Goal: Information Seeking & Learning: Learn about a topic

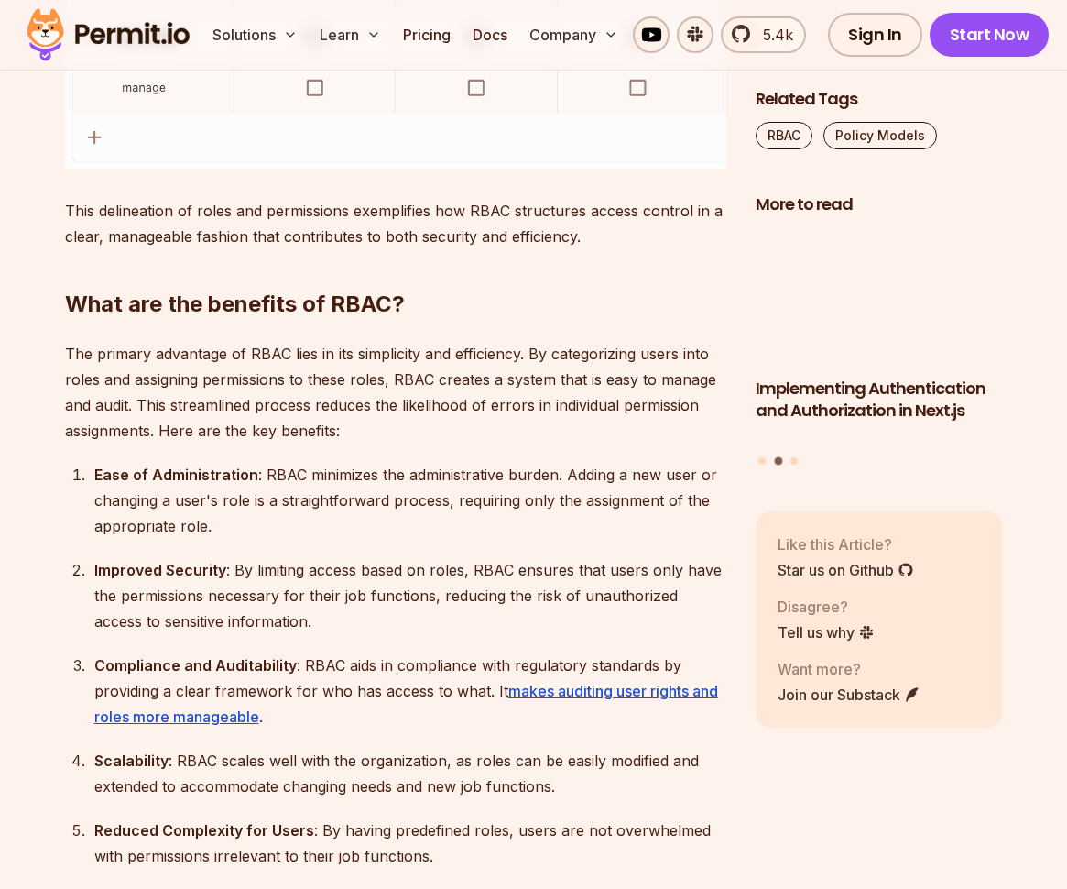
scroll to position [3543, 0]
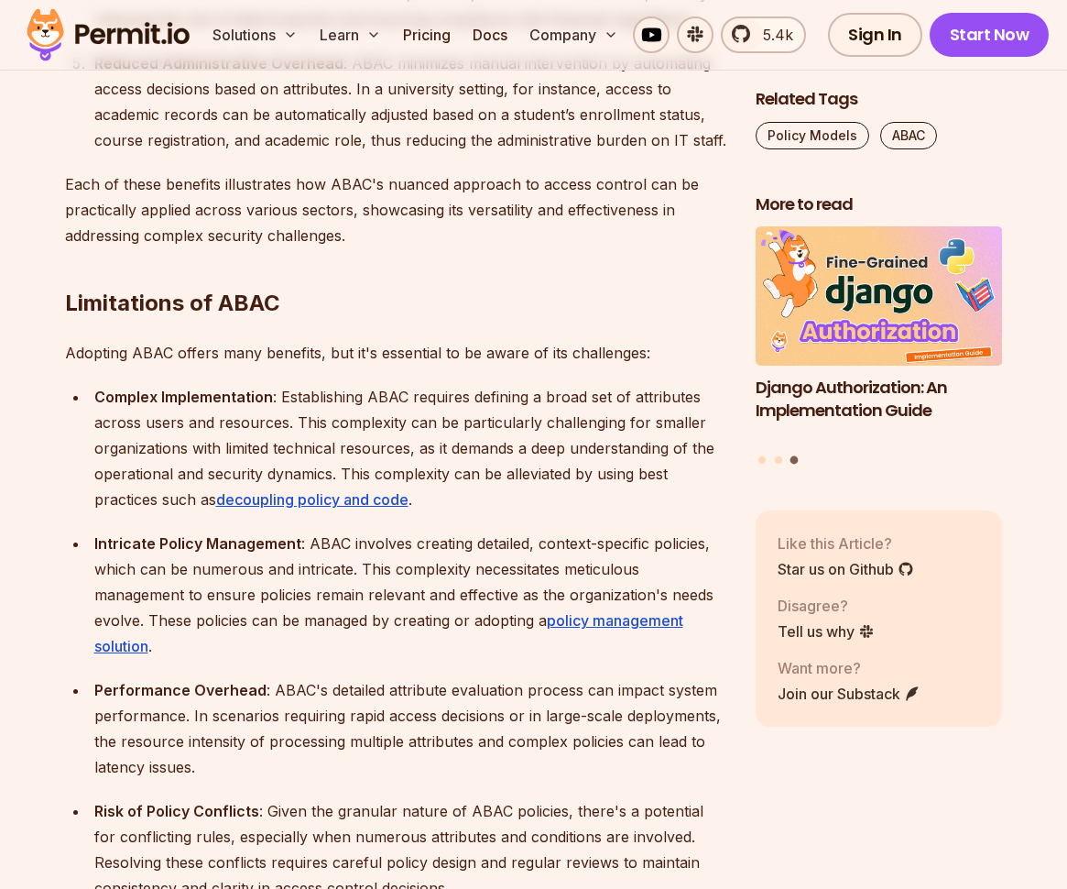
scroll to position [4293, 0]
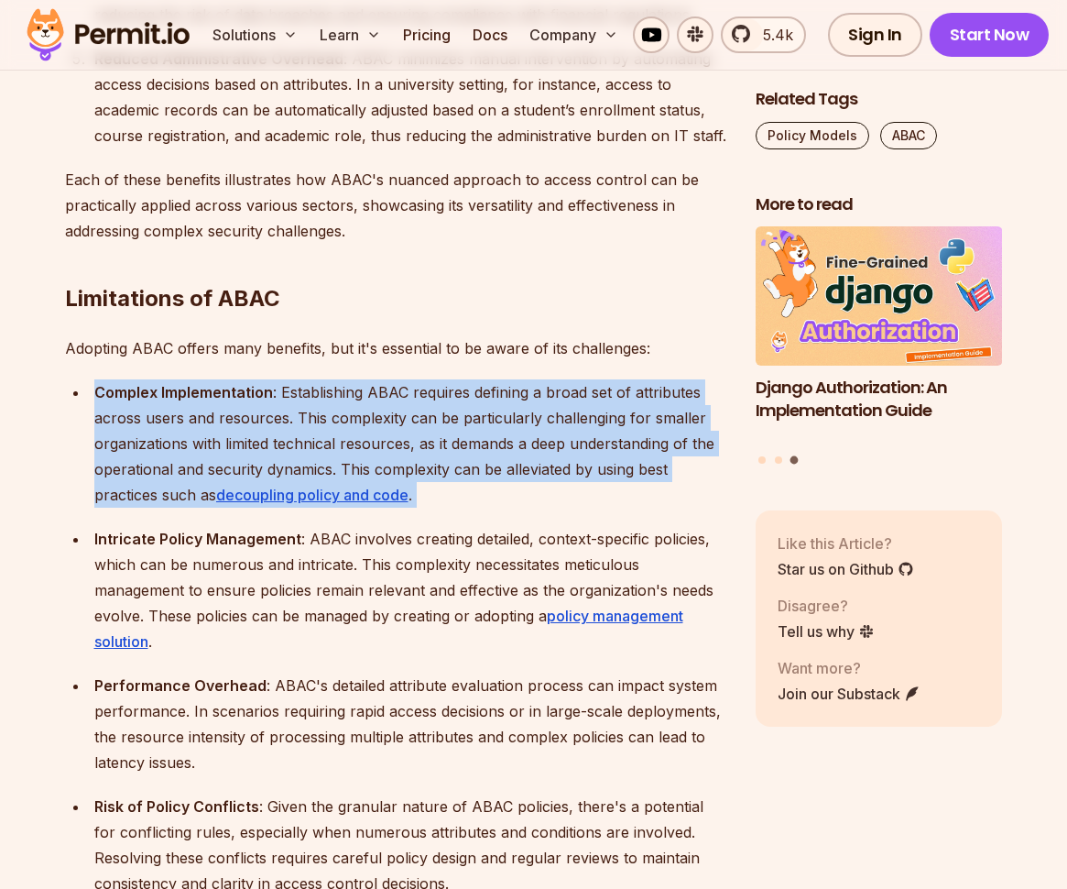
drag, startPoint x: 480, startPoint y: 494, endPoint x: 616, endPoint y: 337, distance: 207.8
click at [616, 337] on div "Introduction When building an application, there is one crucial thing we have t…" at bounding box center [395, 646] width 661 height 7473
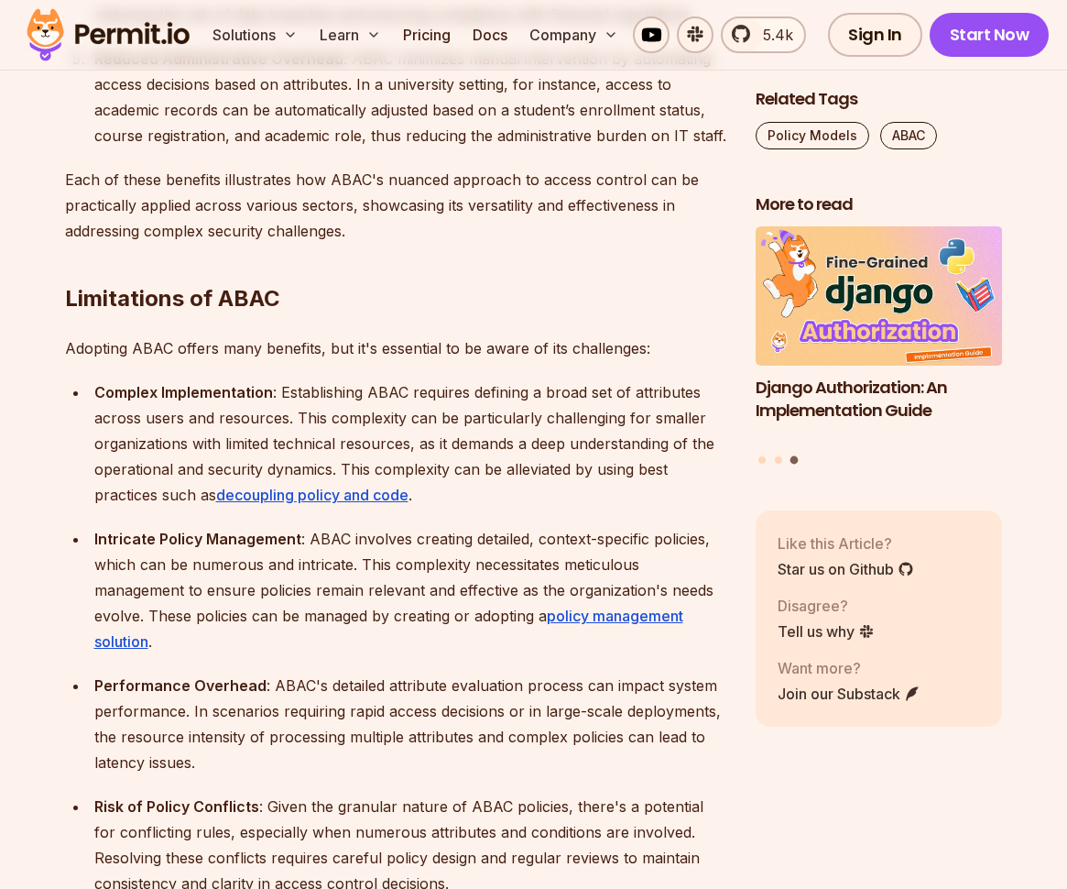
click at [616, 337] on div "Introduction When building an application, there is one crucial thing we have t…" at bounding box center [395, 646] width 661 height 7473
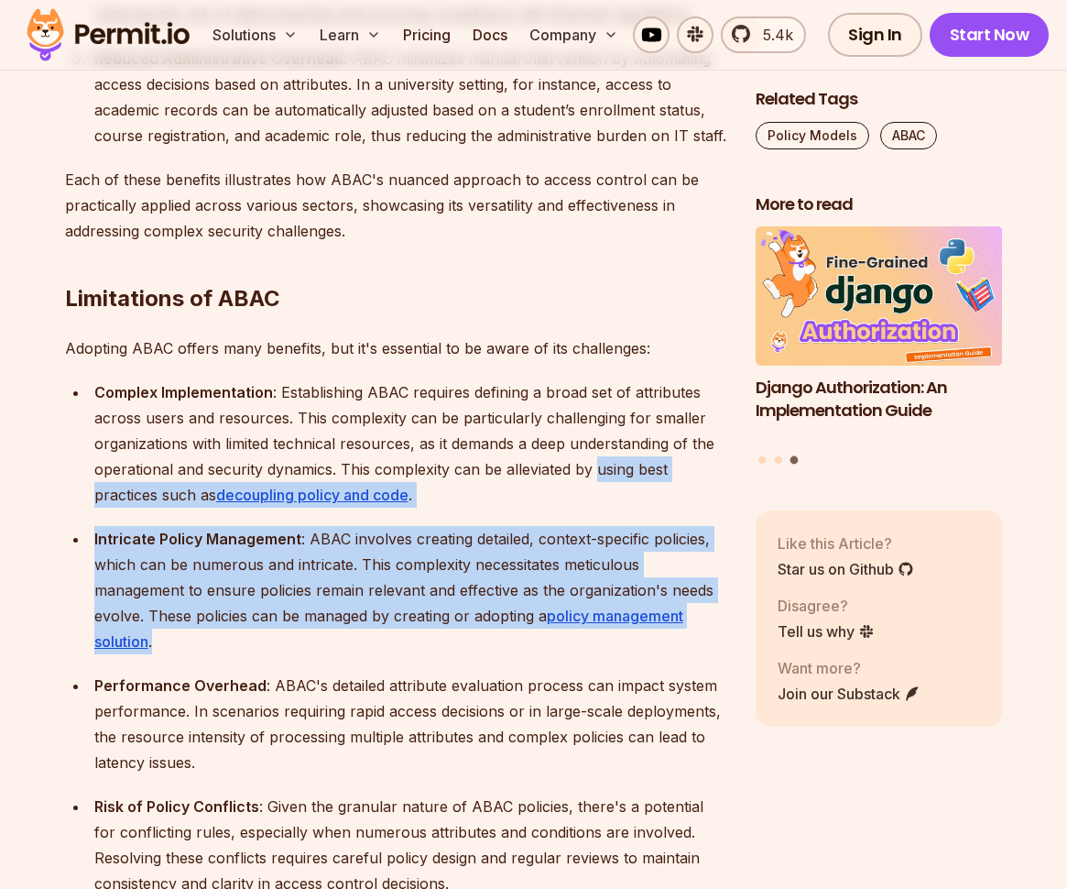
drag, startPoint x: 304, startPoint y: 618, endPoint x: 598, endPoint y: 444, distance: 341.7
click at [599, 444] on ul "Complex Implementation : Establishing ABAC requires defining a broad set of att…" at bounding box center [395, 710] width 661 height 663
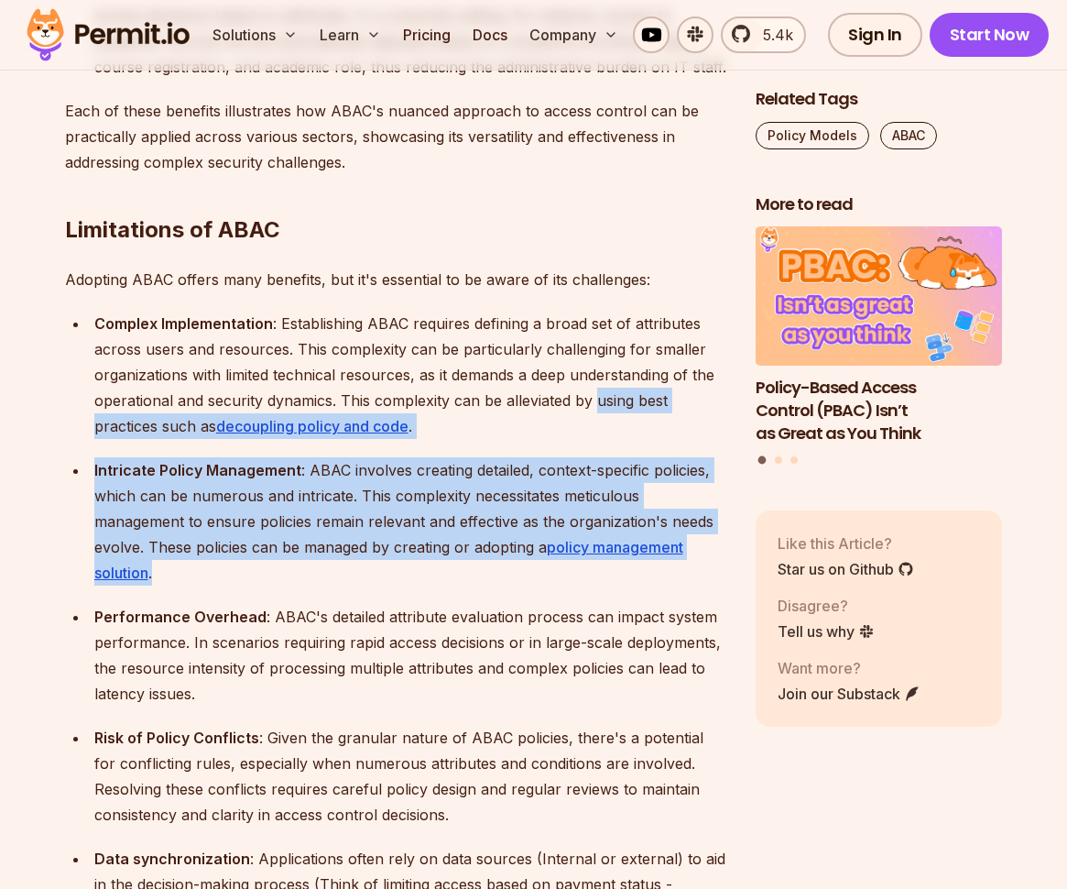
scroll to position [4536, 0]
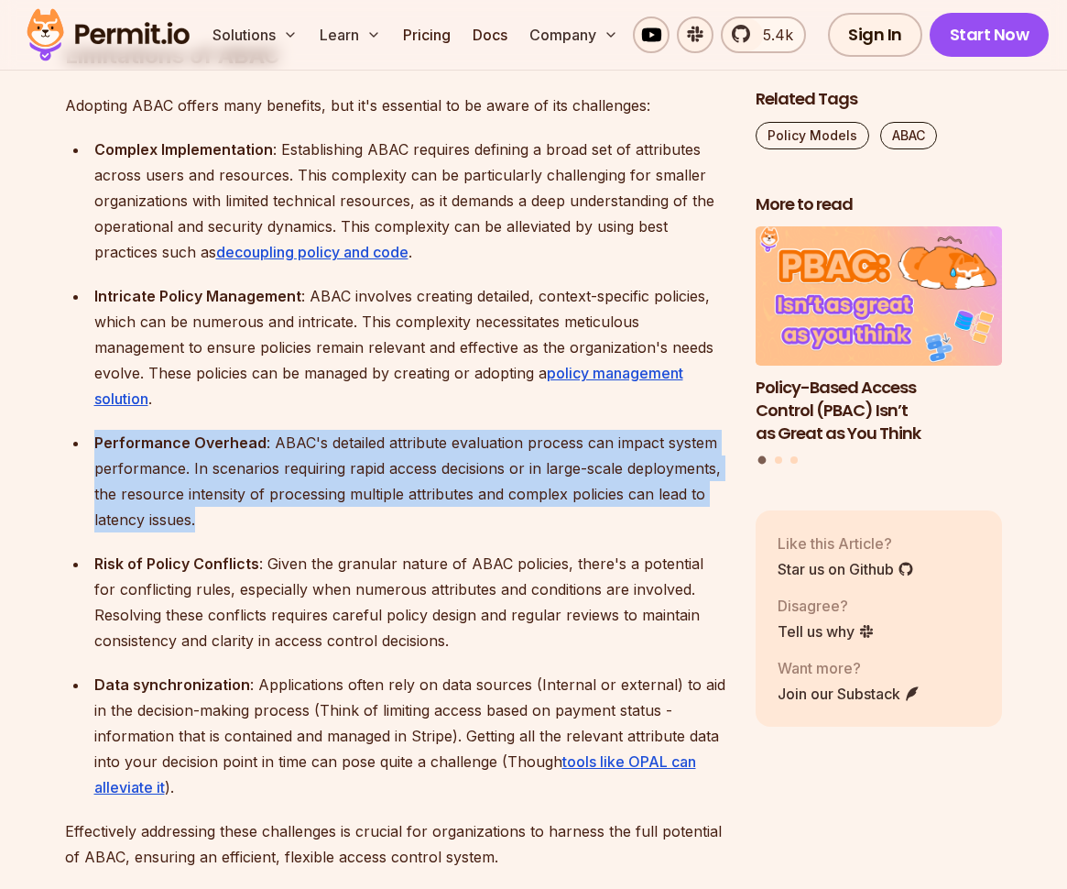
drag, startPoint x: 272, startPoint y: 498, endPoint x: 300, endPoint y: 397, distance: 105.6
click at [301, 397] on ul "Complex Implementation : Establishing ABAC requires defining a broad set of att…" at bounding box center [395, 467] width 661 height 663
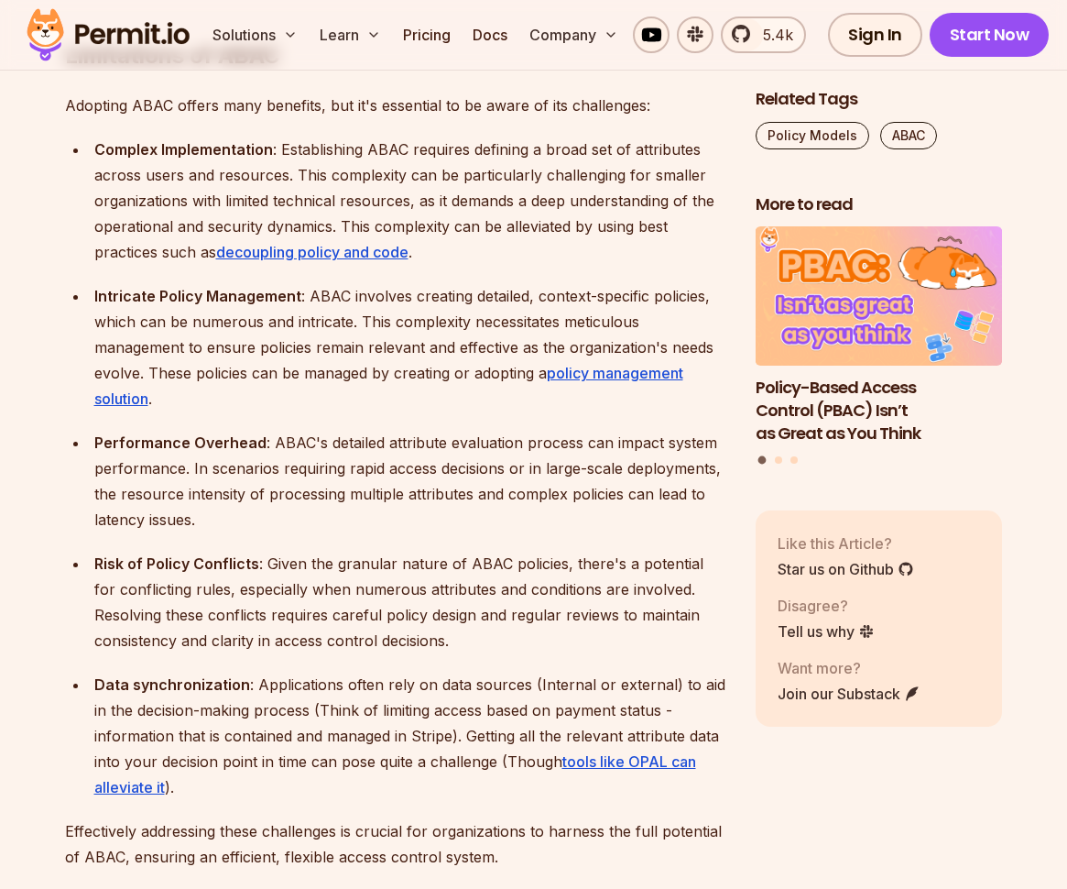
click at [300, 397] on ul "Complex Implementation : Establishing ABAC requires defining a broad set of att…" at bounding box center [395, 467] width 661 height 663
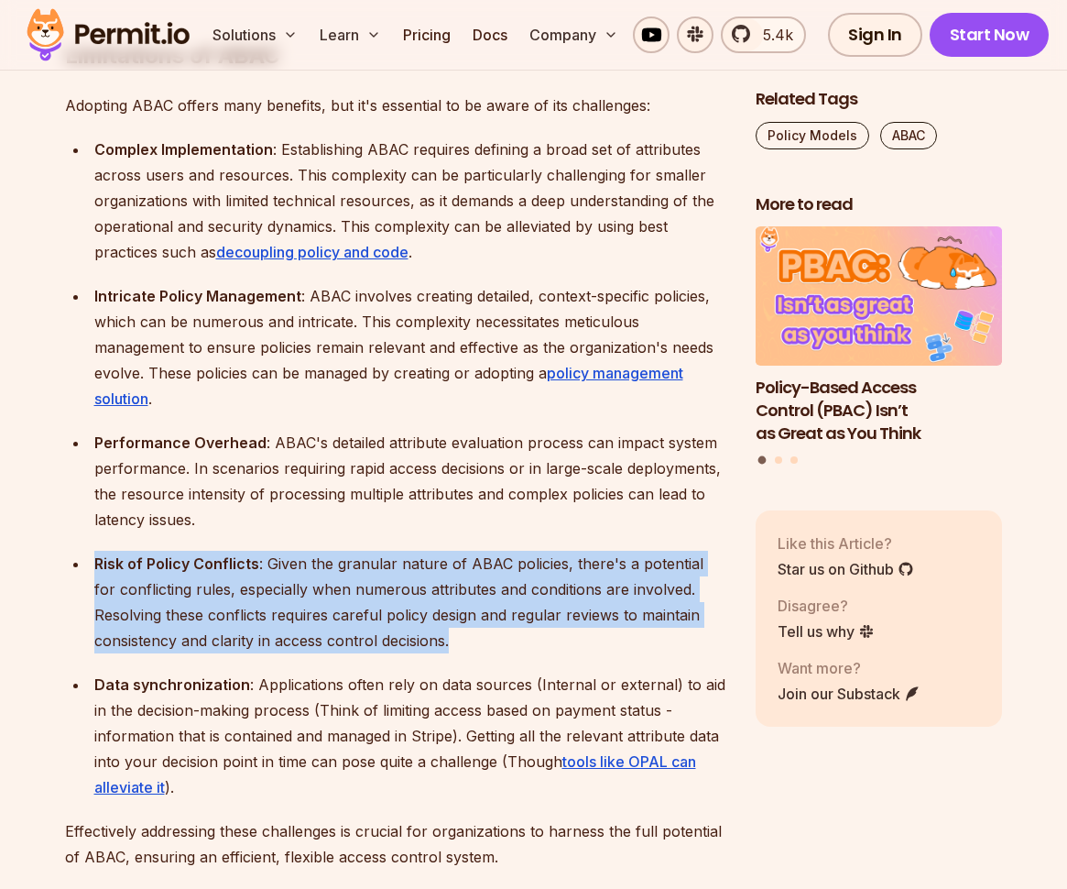
drag, startPoint x: 510, startPoint y: 619, endPoint x: 418, endPoint y: 503, distance: 148.6
click at [418, 503] on ul "Complex Implementation : Establishing ABAC requires defining a broad set of att…" at bounding box center [395, 467] width 661 height 663
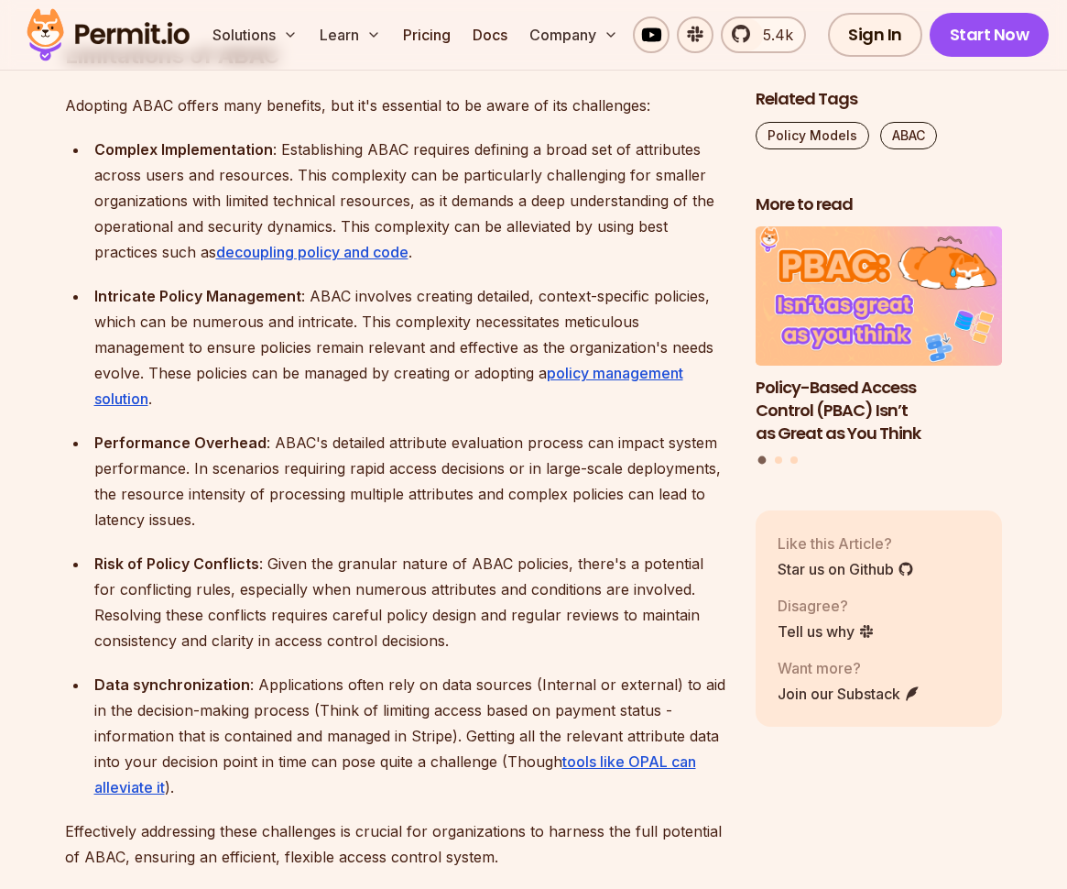
click at [418, 503] on div "Performance Overhead : ABAC's detailed attribute evaluation process can impact …" at bounding box center [410, 481] width 632 height 103
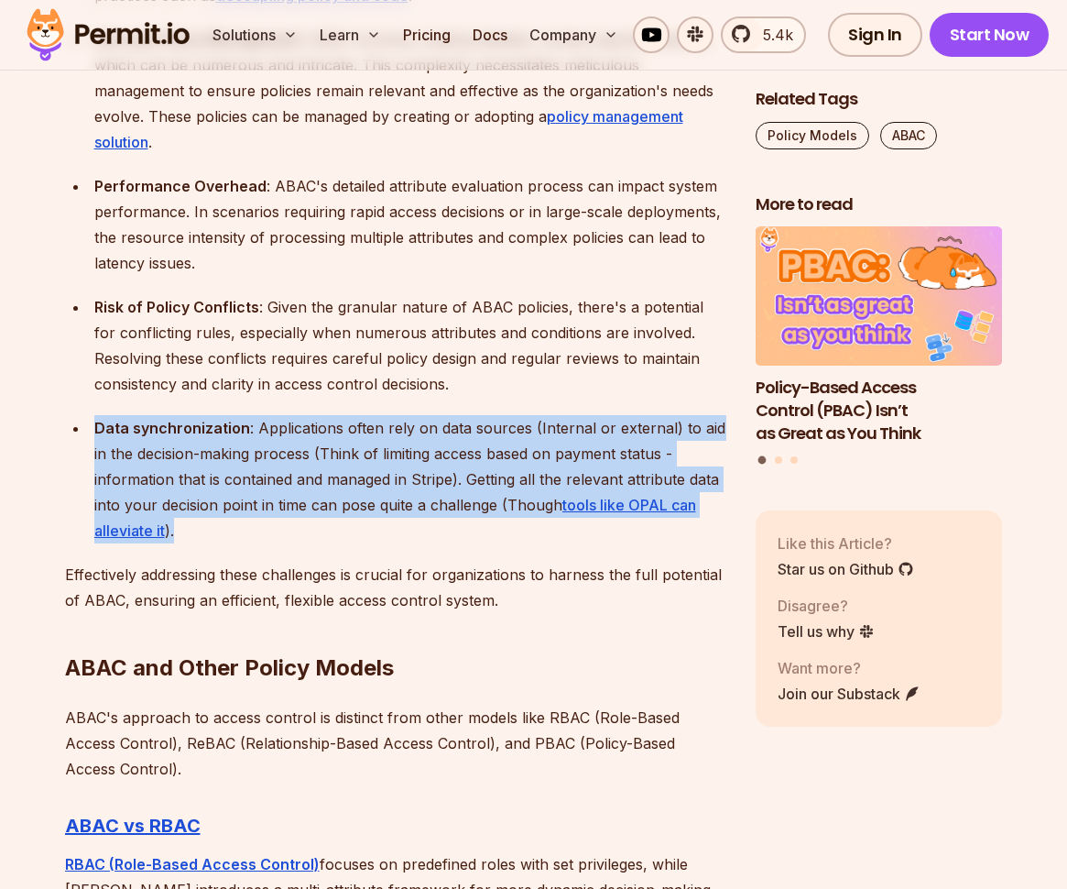
drag, startPoint x: 413, startPoint y: 502, endPoint x: 536, endPoint y: 370, distance: 180.2
click at [537, 372] on ul "Complex Implementation : Establishing ABAC requires defining a broad set of att…" at bounding box center [395, 211] width 661 height 663
drag, startPoint x: 536, startPoint y: 370, endPoint x: 407, endPoint y: 540, distance: 213.1
click at [407, 540] on div "Introduction When building an application, there is one crucial thing we have t…" at bounding box center [395, 147] width 661 height 7473
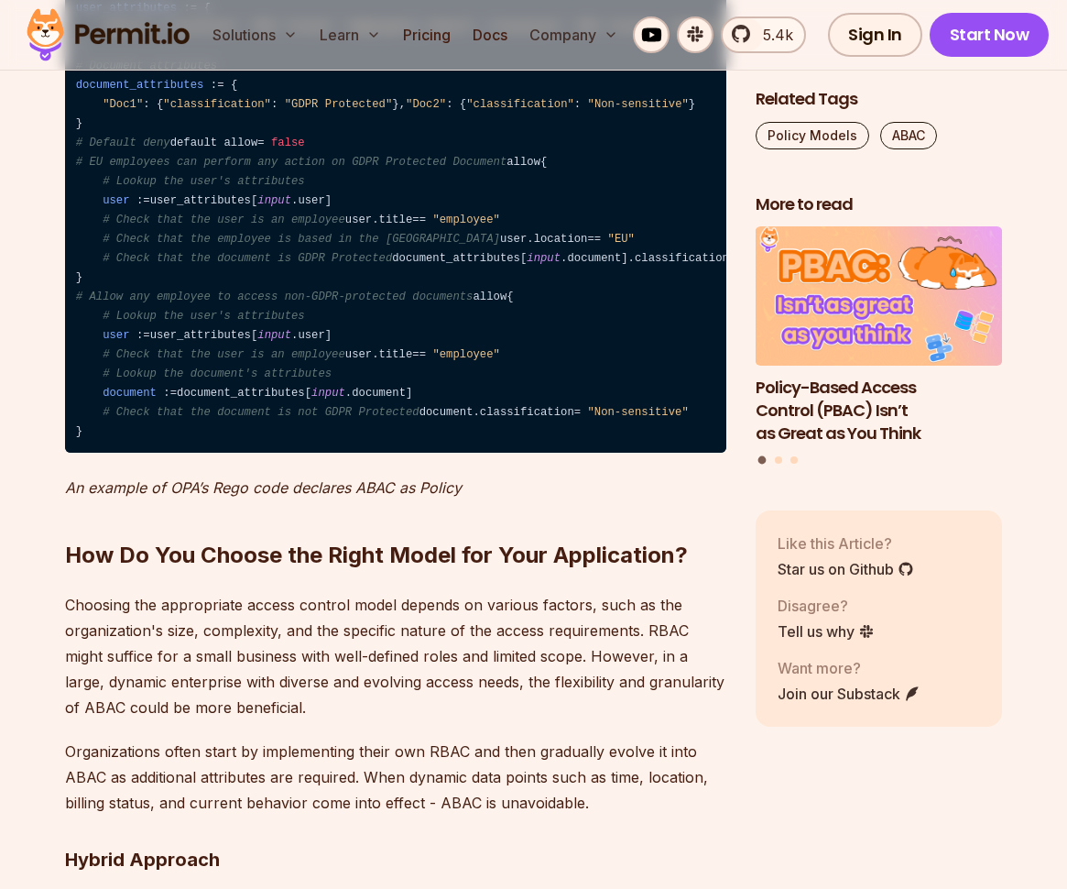
scroll to position [6317, 0]
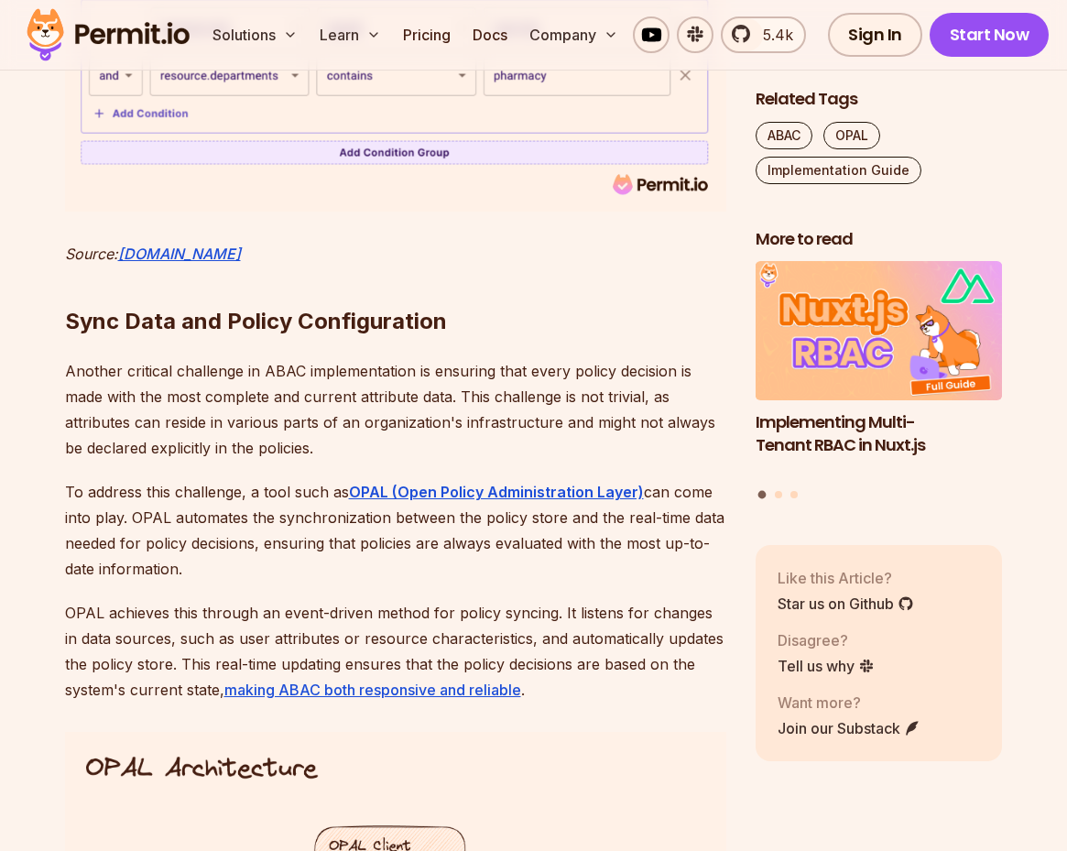
scroll to position [6435, 0]
drag, startPoint x: 536, startPoint y: 407, endPoint x: 0, endPoint y: 331, distance: 541.2
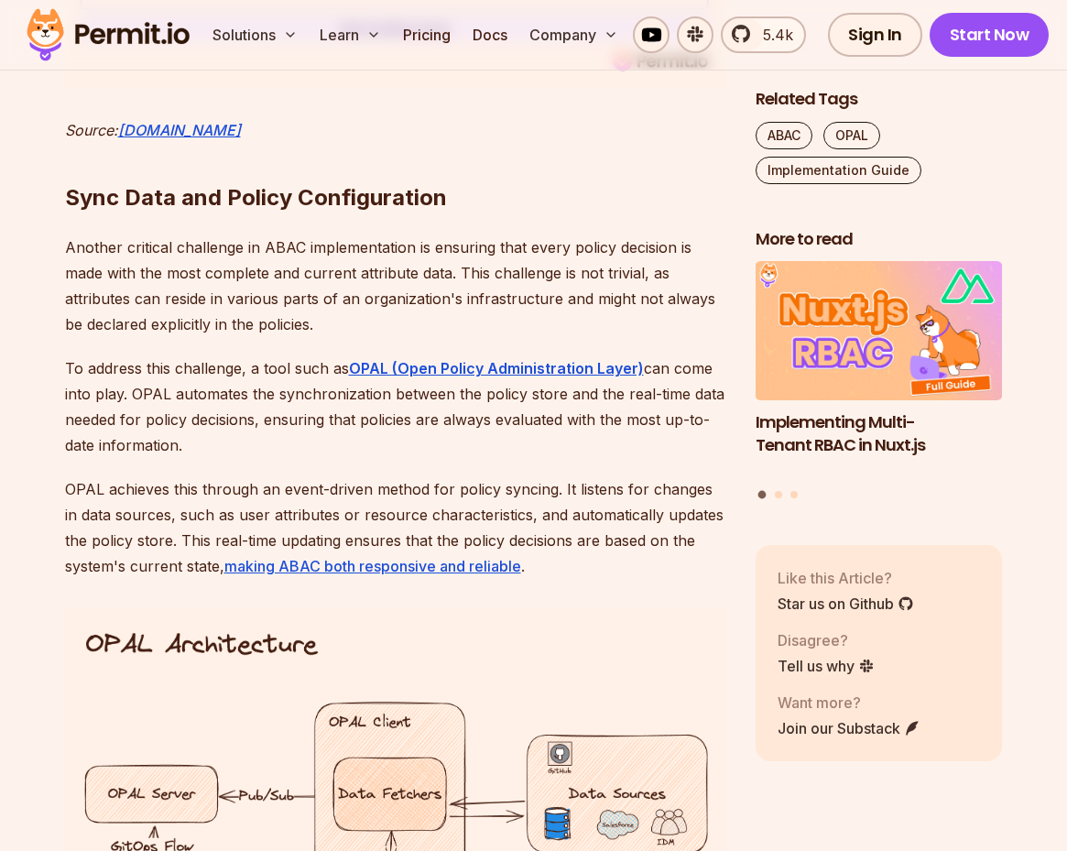
scroll to position [6842, 0]
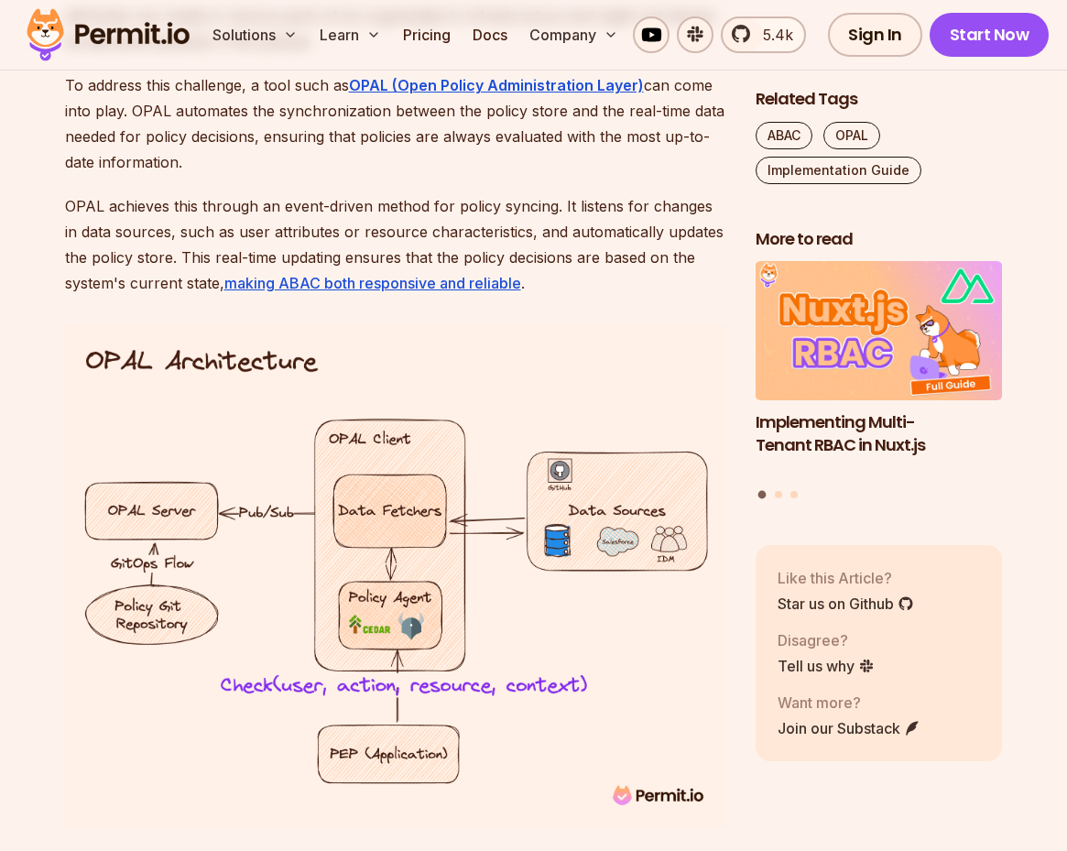
drag, startPoint x: 472, startPoint y: 408, endPoint x: 0, endPoint y: 410, distance: 471.8
click at [180, 54] on p "Another critical challenge in ABAC implementation is ensuring that every policy…" at bounding box center [395, 2] width 661 height 103
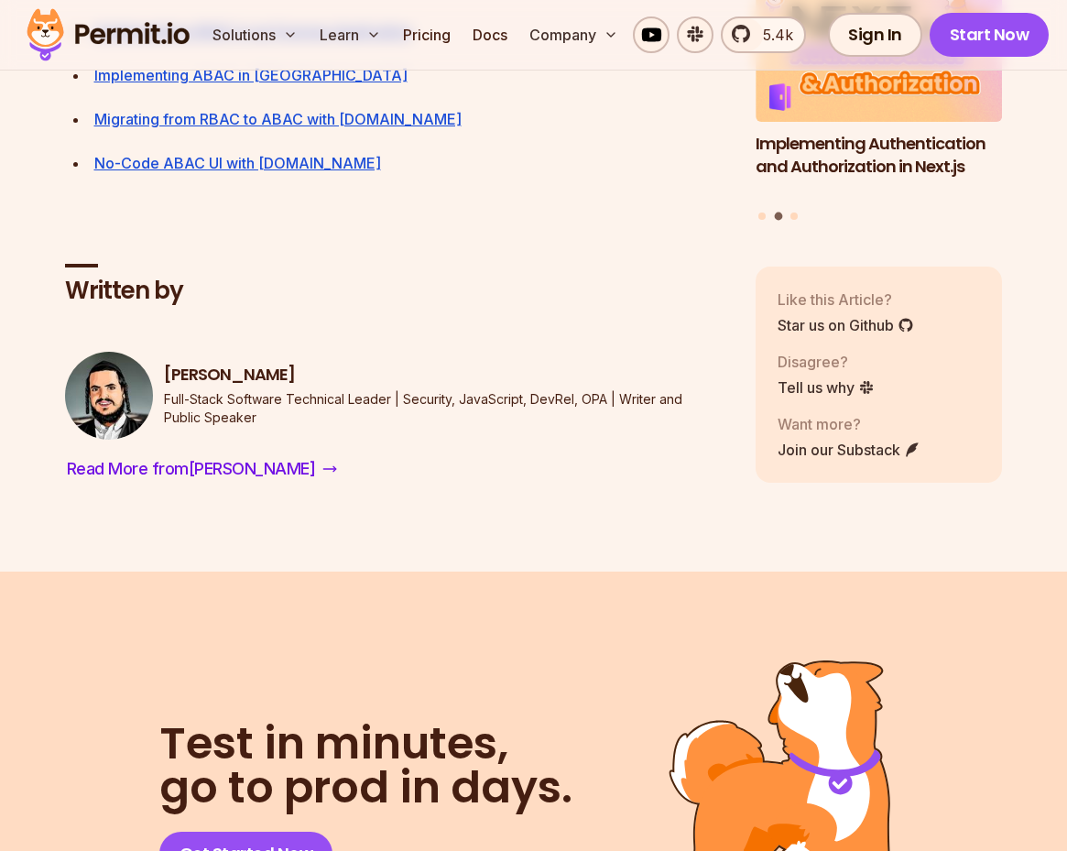
scroll to position [9481, 0]
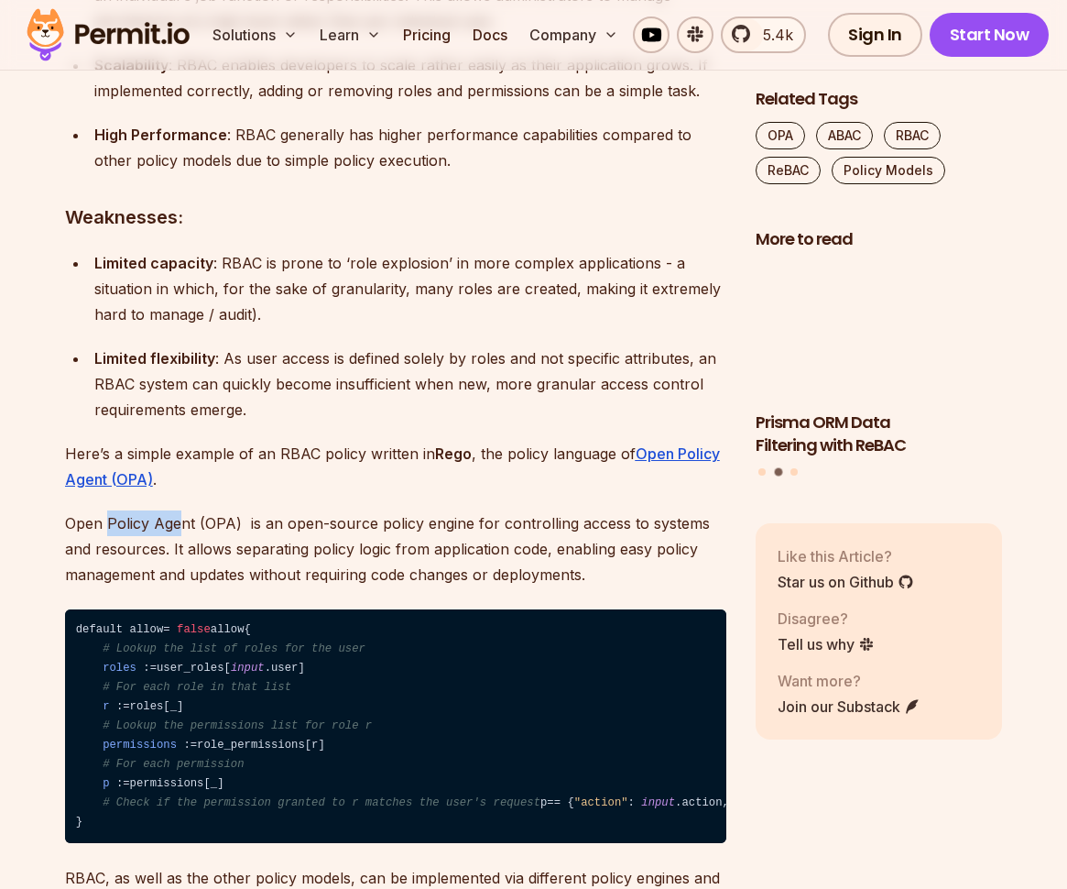
scroll to position [2714, 0]
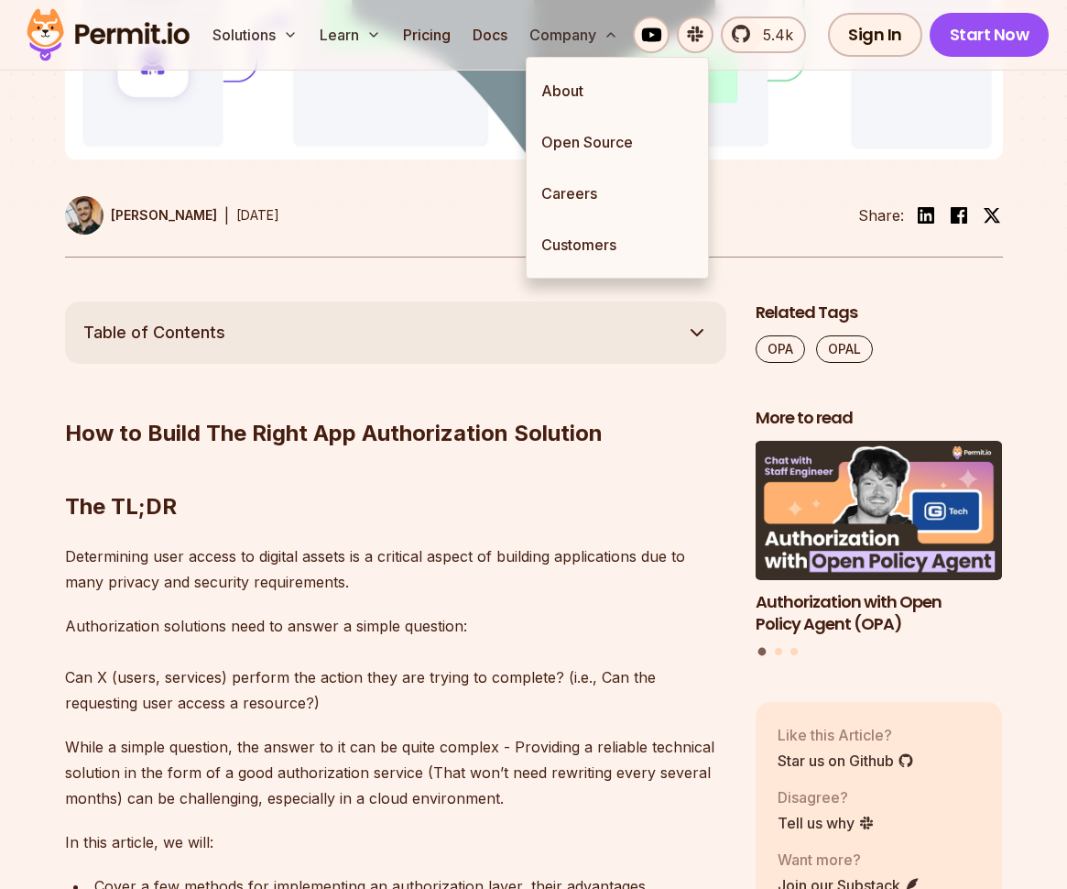
scroll to position [855, 0]
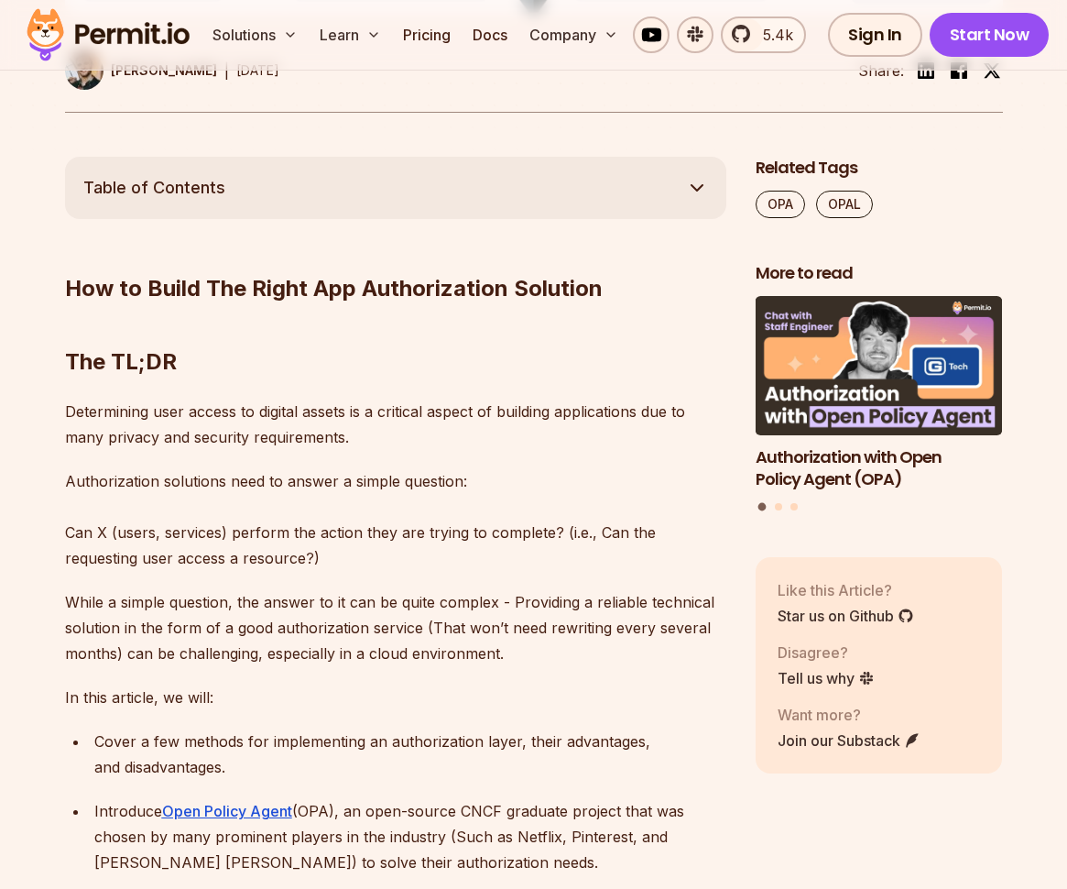
click at [595, 365] on h2 "The TL;DR" at bounding box center [395, 325] width 661 height 103
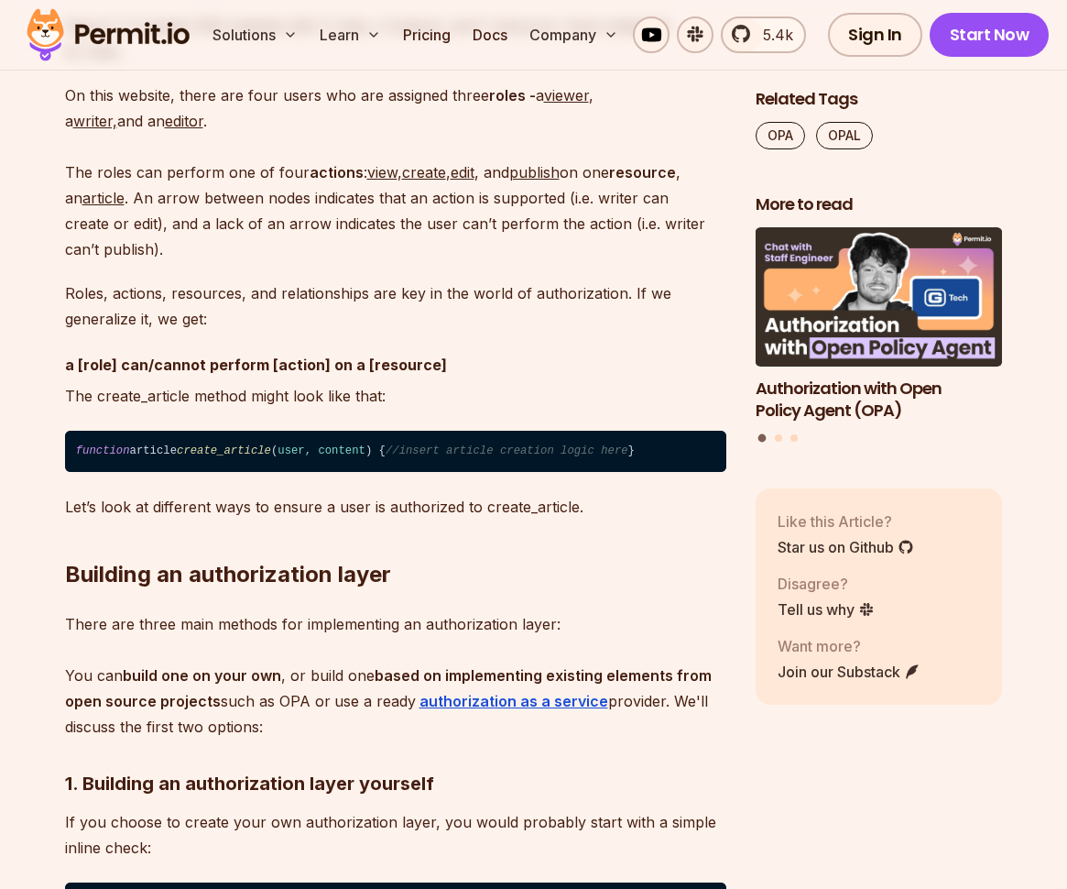
scroll to position [2590, 0]
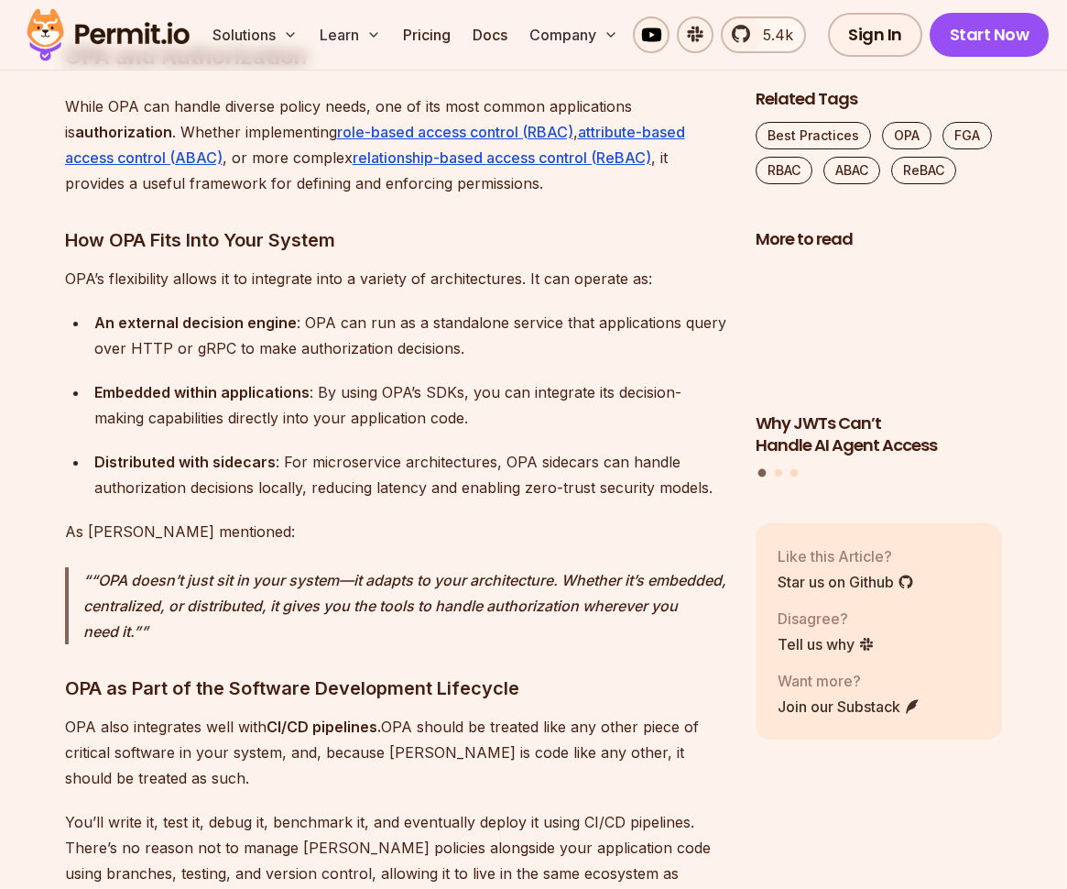
scroll to position [3472, 0]
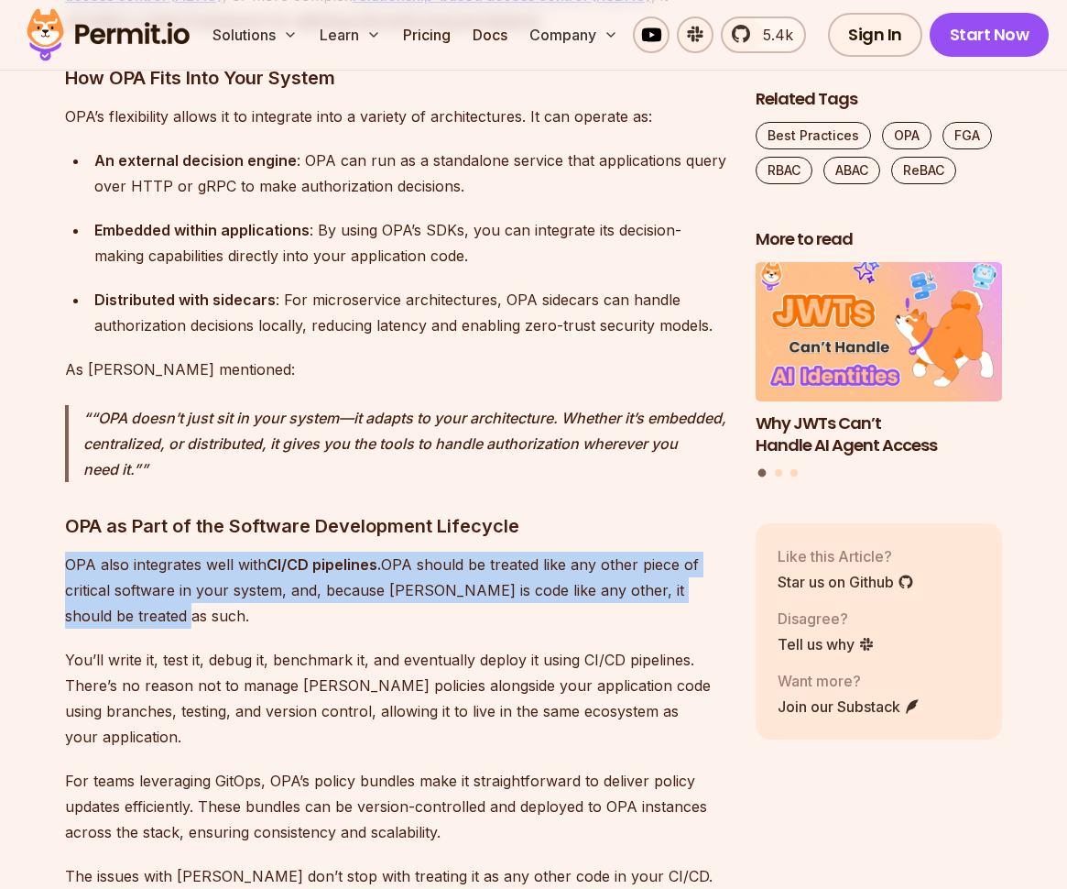
drag, startPoint x: 166, startPoint y: 574, endPoint x: 28, endPoint y: 509, distance: 152.0
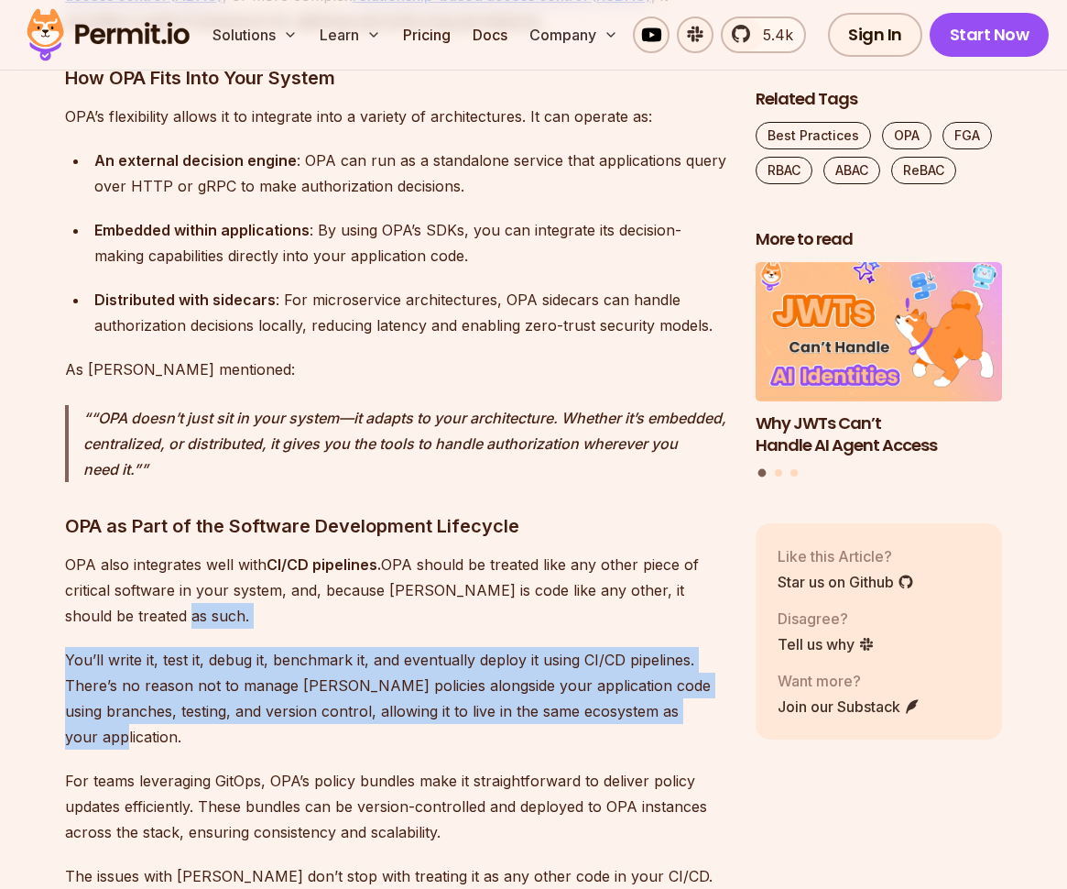
drag, startPoint x: 224, startPoint y: 707, endPoint x: 187, endPoint y: 582, distance: 130.7
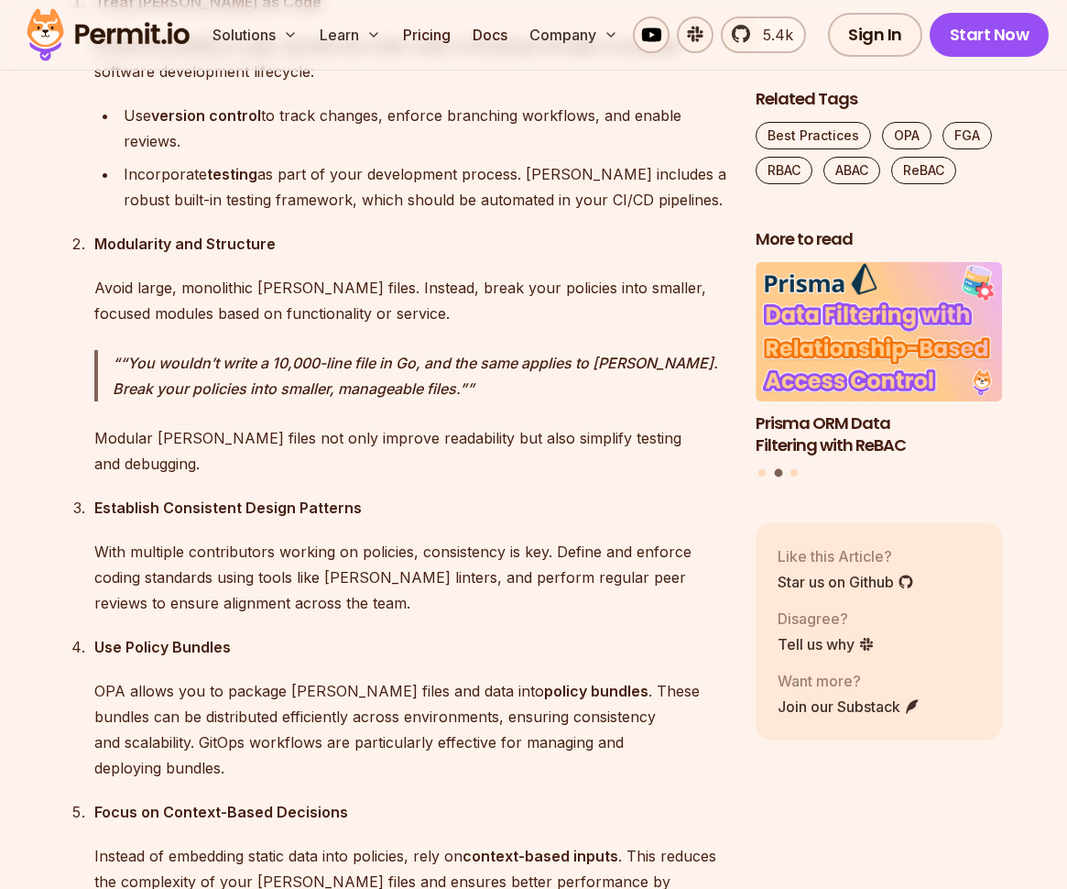
scroll to position [5082, 0]
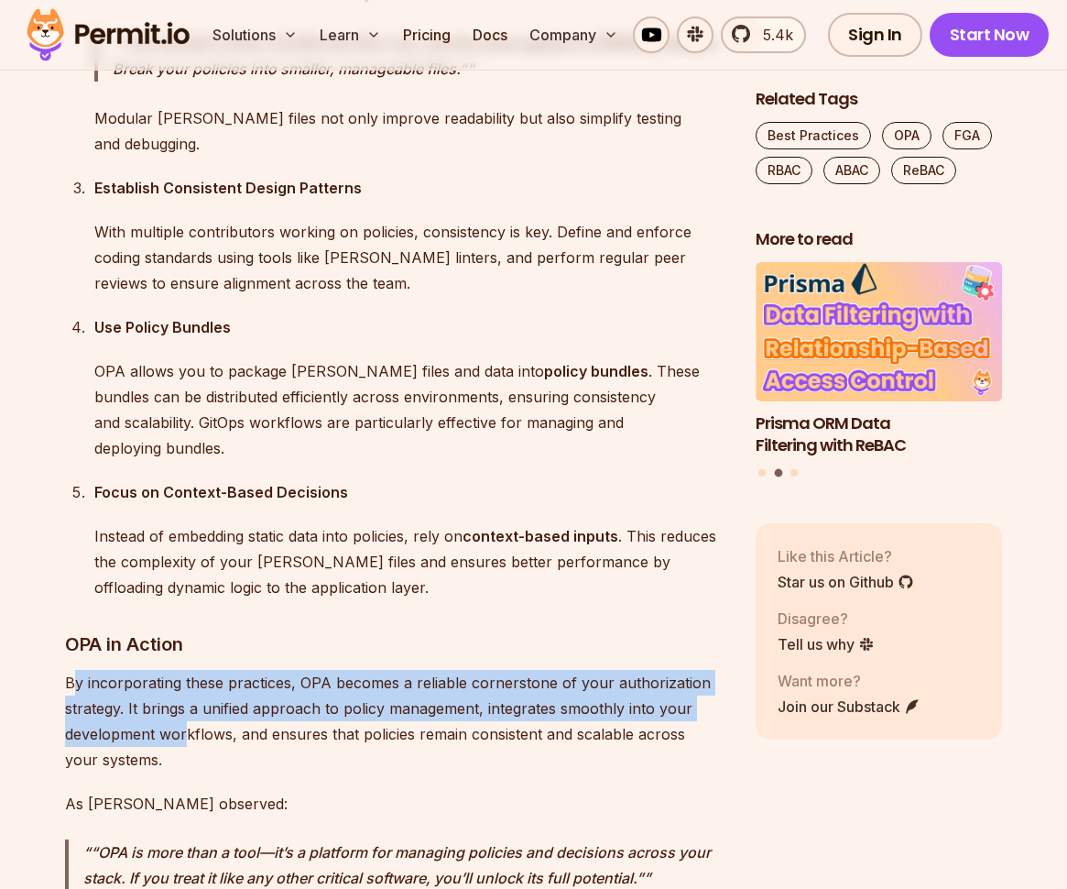
drag, startPoint x: 188, startPoint y: 612, endPoint x: 76, endPoint y: 555, distance: 125.4
click at [76, 670] on p "By incorporating these practices, OPA becomes a reliable cornerstone of your au…" at bounding box center [395, 721] width 661 height 103
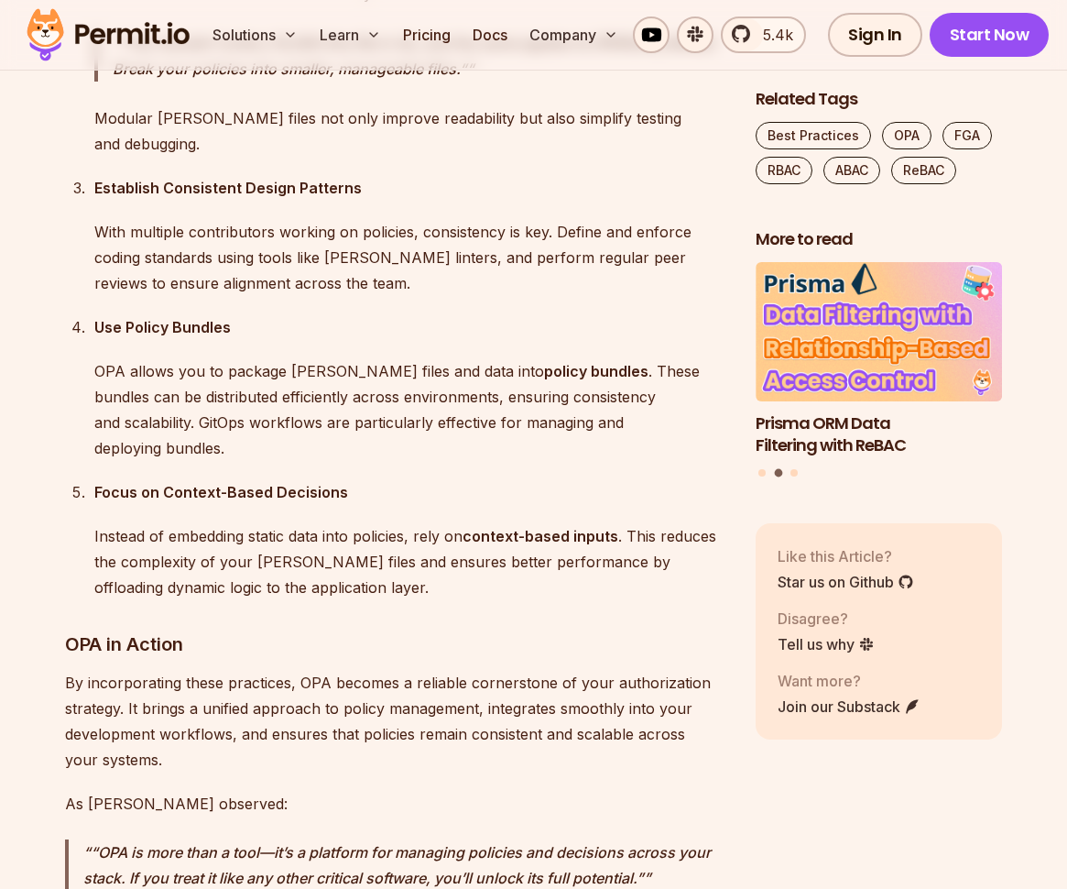
click at [76, 670] on p "By incorporating these practices, OPA becomes a reliable cornerstone of your au…" at bounding box center [395, 721] width 661 height 103
click at [436, 670] on p "By incorporating these practices, OPA becomes a reliable cornerstone of your au…" at bounding box center [395, 721] width 661 height 103
click at [437, 670] on p "By incorporating these practices, OPA becomes a reliable cornerstone of your au…" at bounding box center [395, 721] width 661 height 103
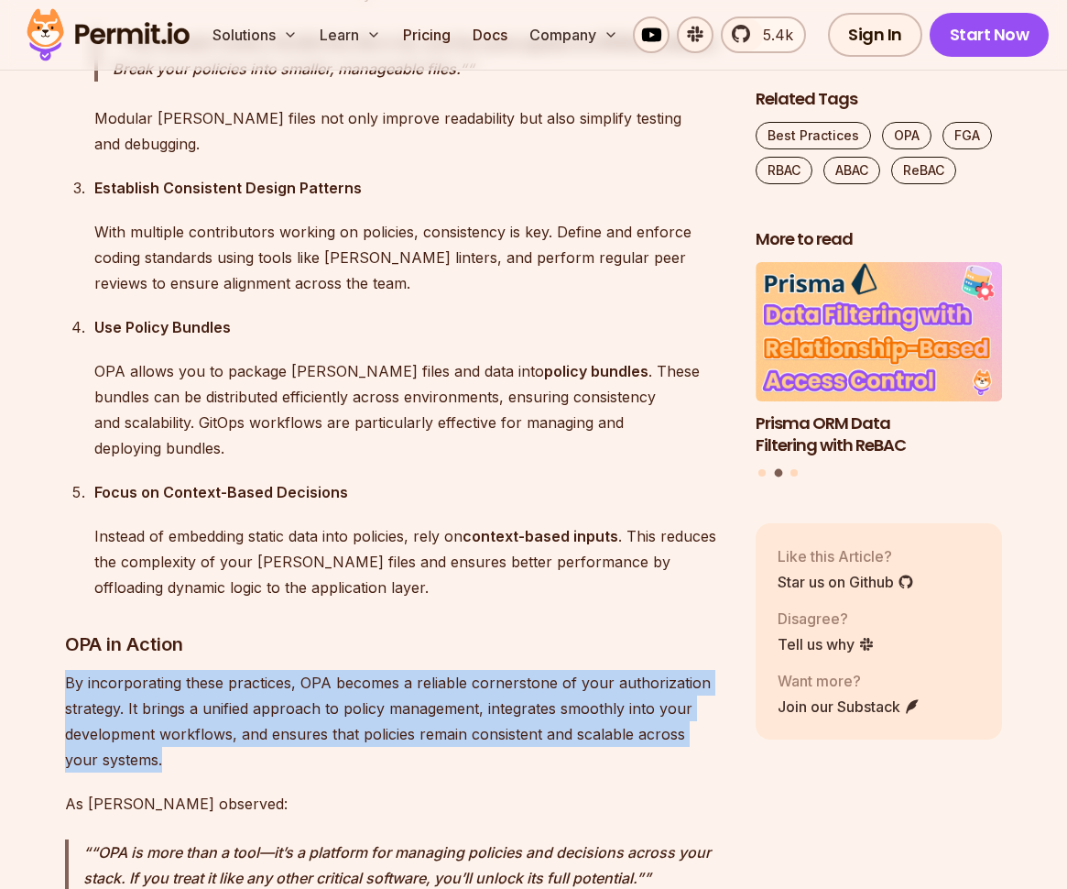
drag, startPoint x: 296, startPoint y: 625, endPoint x: 25, endPoint y: 561, distance: 278.6
click at [65, 561] on div "Authorization is the backbone of building any secure application. It plays a ma…" at bounding box center [395, 426] width 661 height 8651
click at [25, 561] on section "Table of Contents Authorization is the backbone of building any secure applicat…" at bounding box center [533, 567] width 1067 height 9123
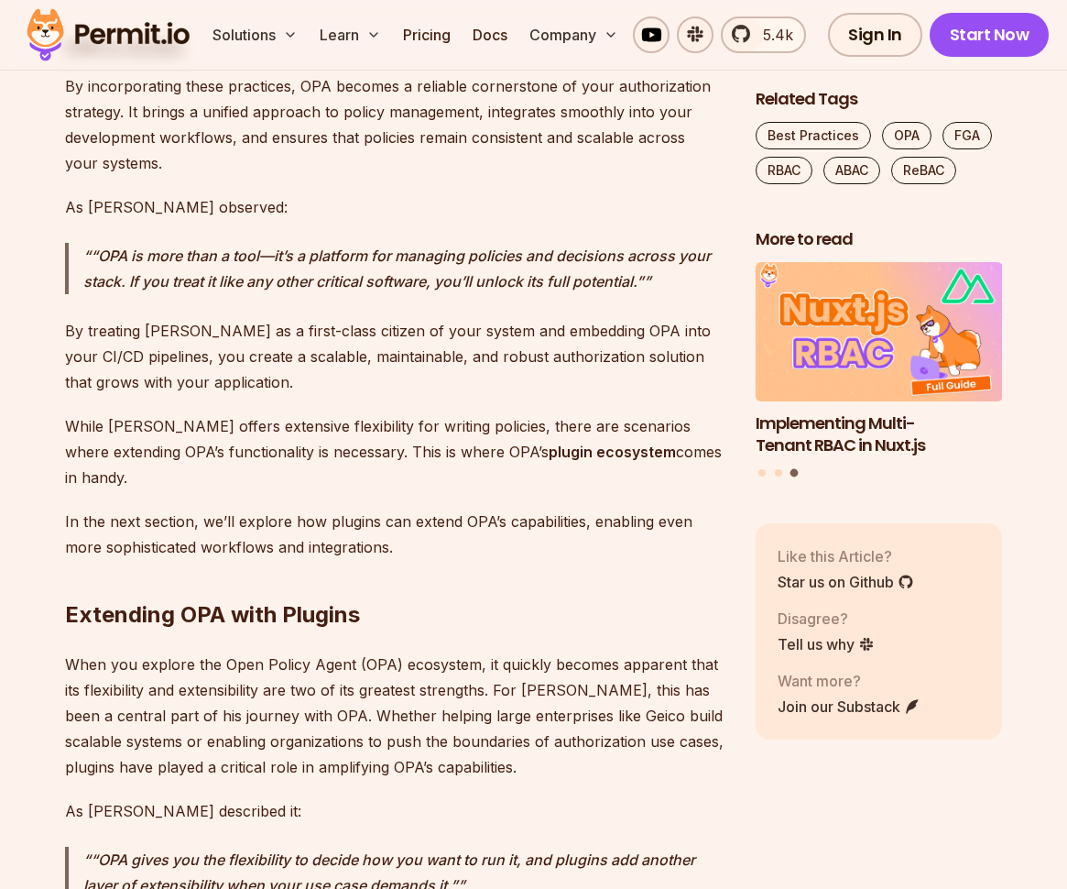
scroll to position [5722, 0]
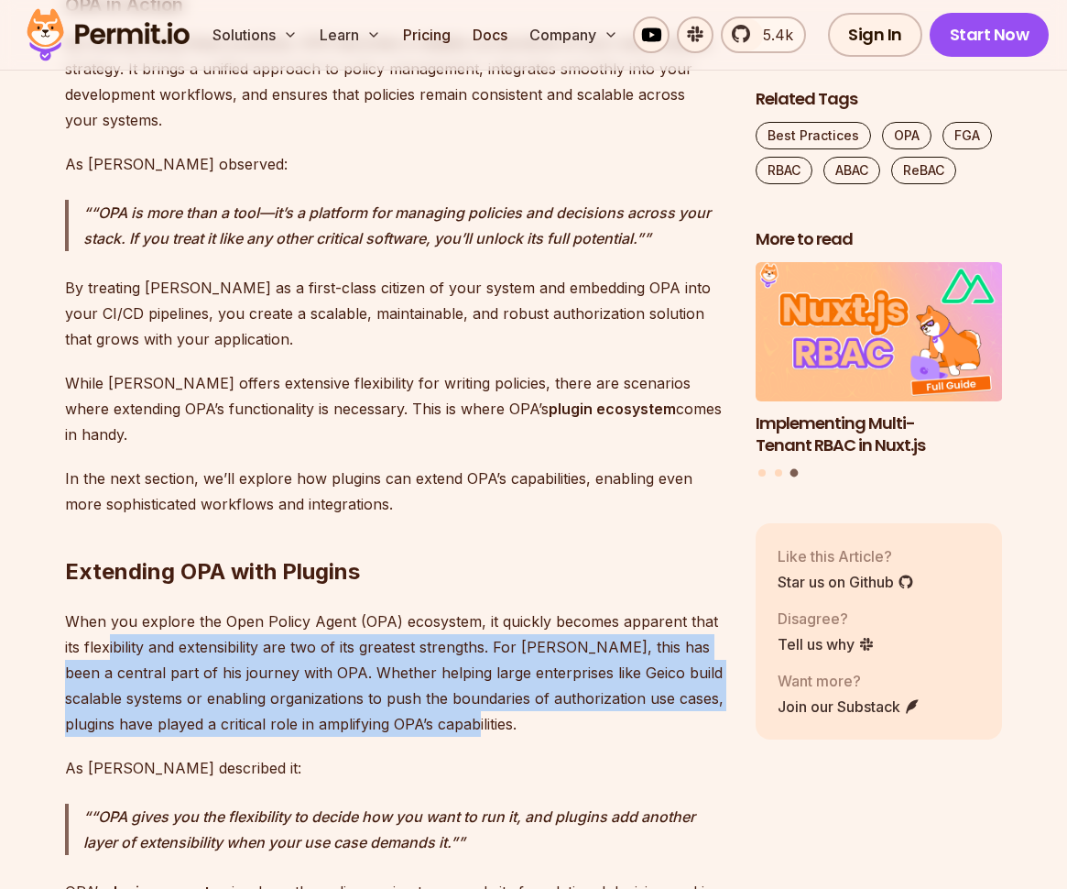
drag, startPoint x: 557, startPoint y: 586, endPoint x: 106, endPoint y: 490, distance: 460.8
click at [311, 608] on p "When you explore the Open Policy Agent (OPA) ecosystem, it quickly becomes appa…" at bounding box center [395, 672] width 661 height 128
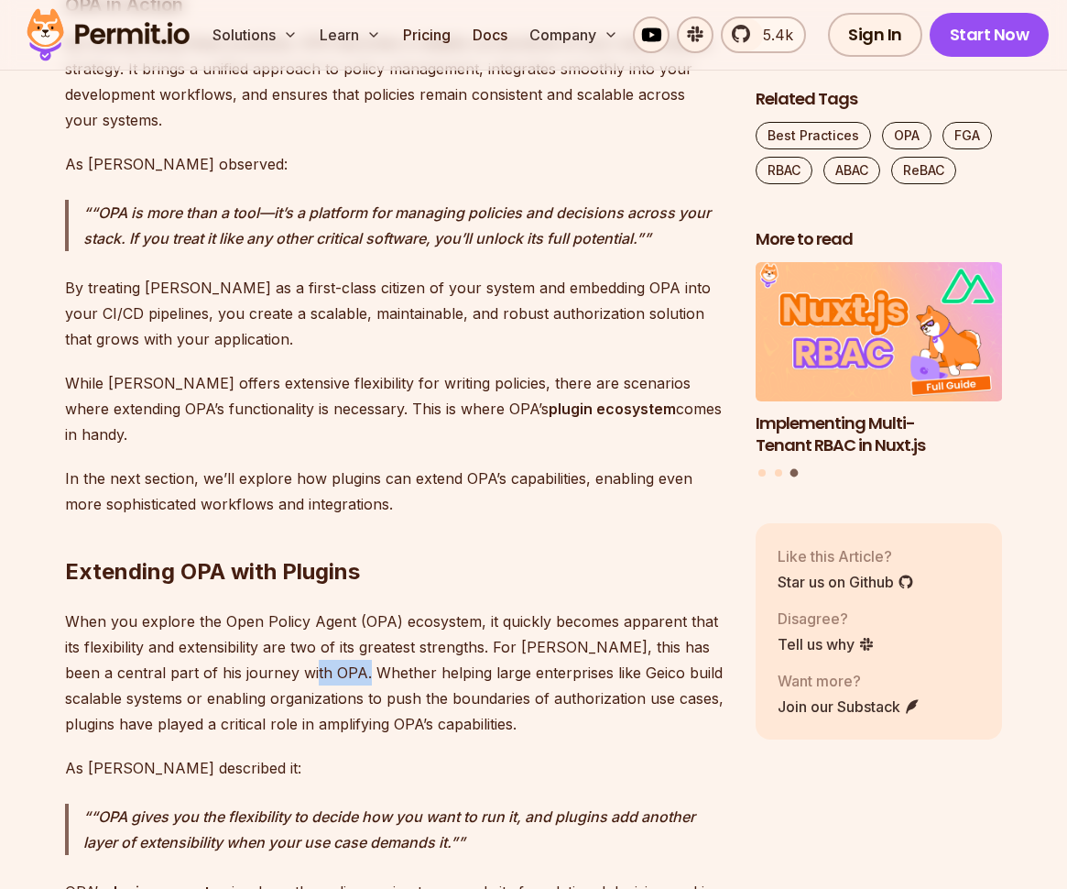
click at [311, 608] on p "When you explore the Open Policy Agent (OPA) ecosystem, it quickly becomes appa…" at bounding box center [395, 672] width 661 height 128
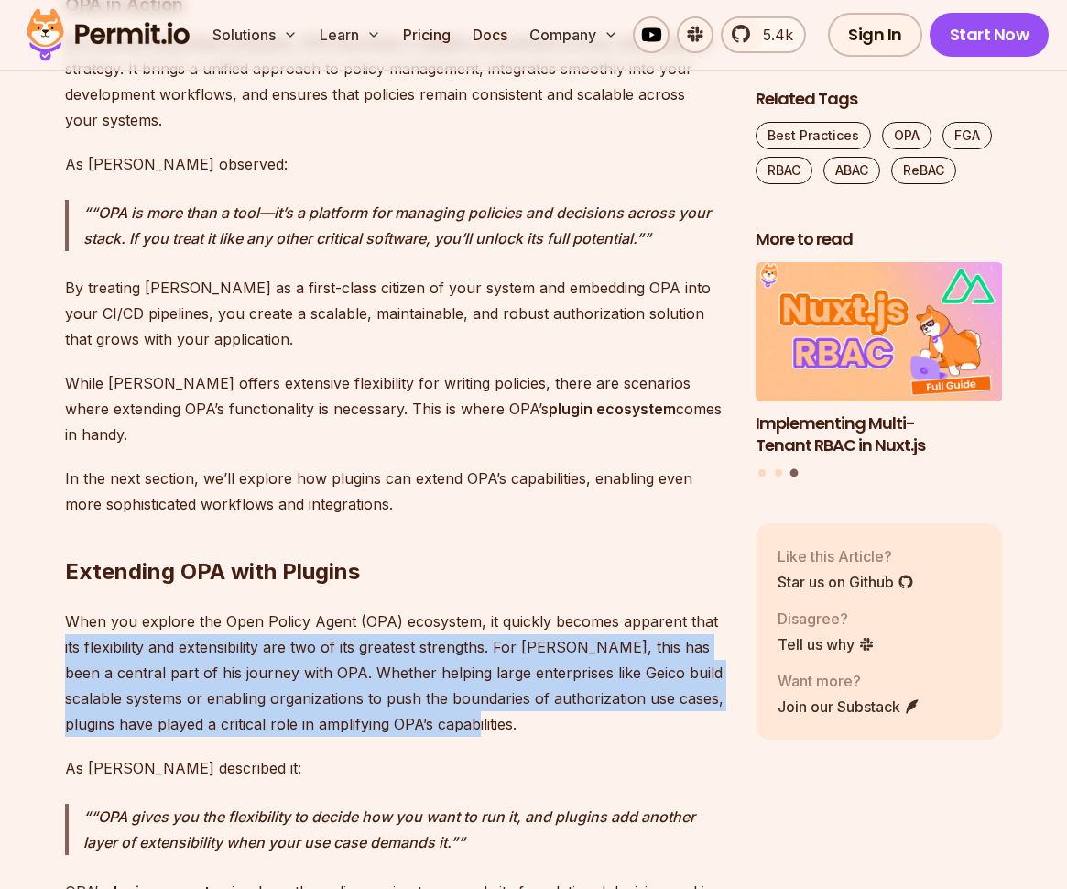
drag, startPoint x: 530, startPoint y: 575, endPoint x: 57, endPoint y: 484, distance: 482.4
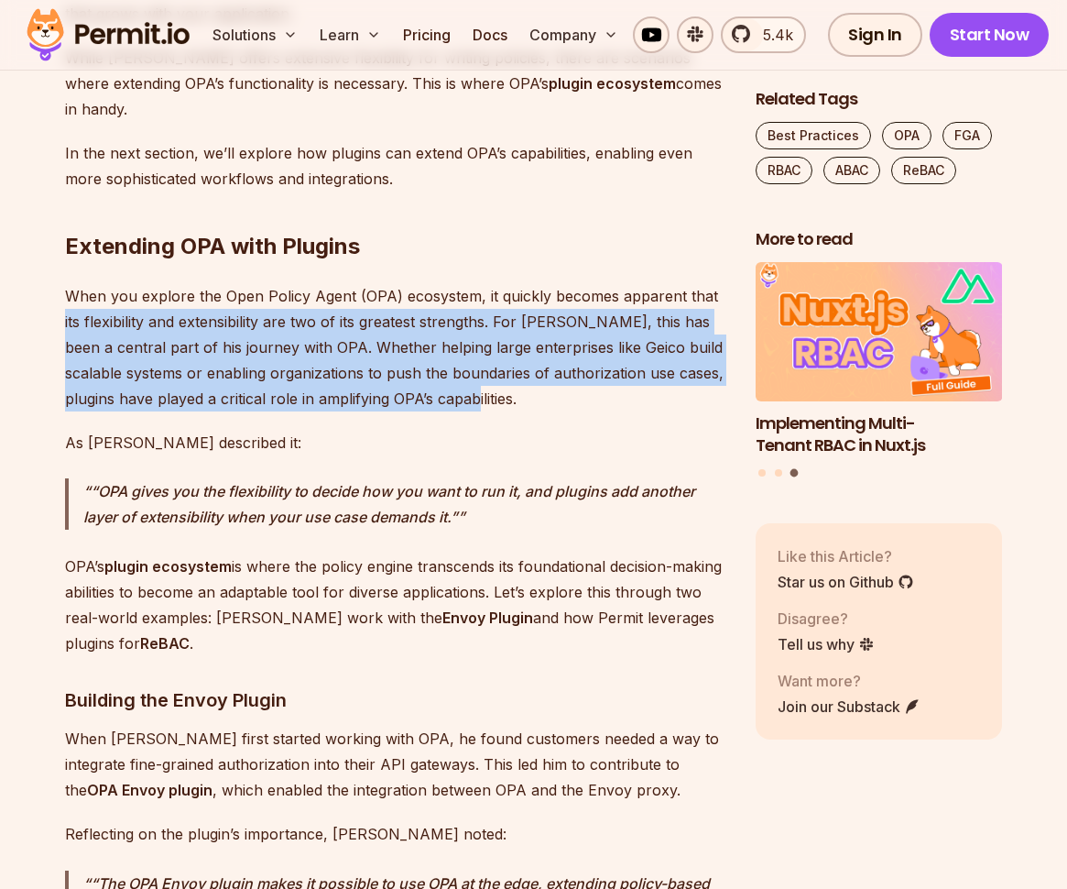
scroll to position [6140, 0]
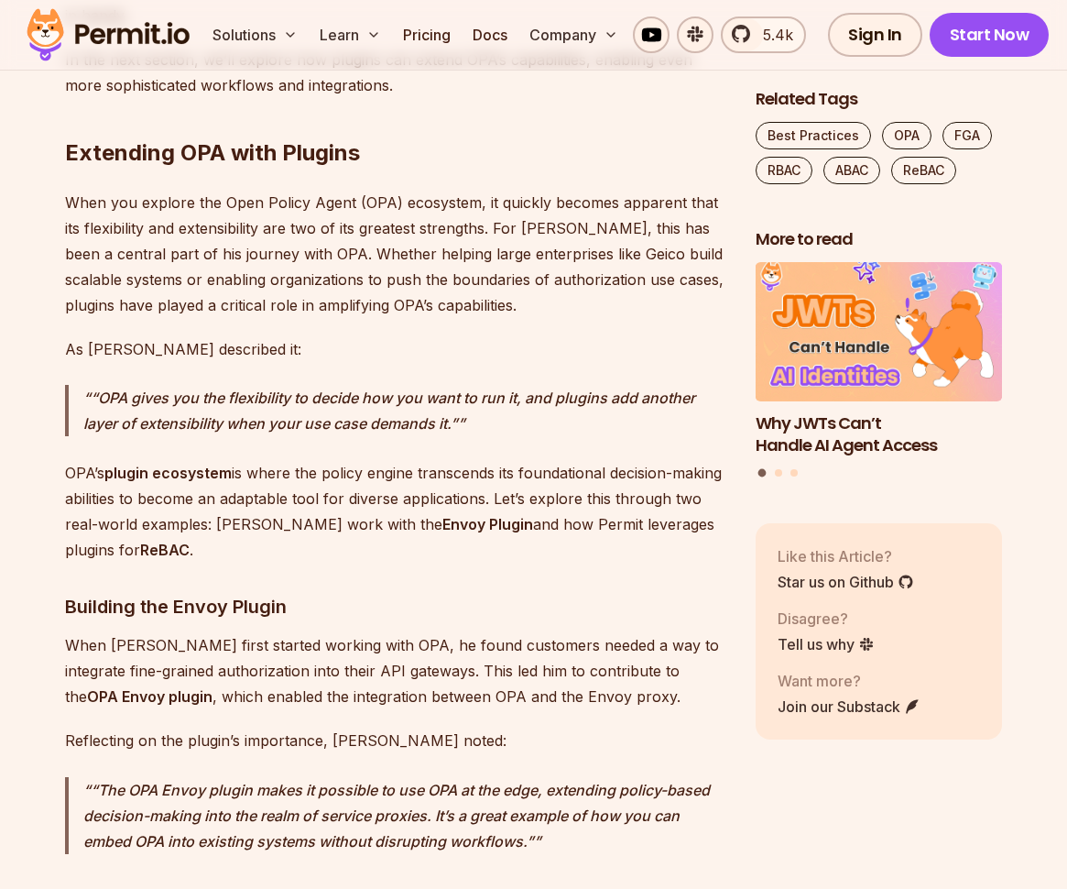
click at [516, 632] on p "When Tyler first started working with OPA, he found customers needed a way to i…" at bounding box center [395, 670] width 661 height 77
click at [517, 632] on p "When Tyler first started working with OPA, he found customers needed a way to i…" at bounding box center [395, 670] width 661 height 77
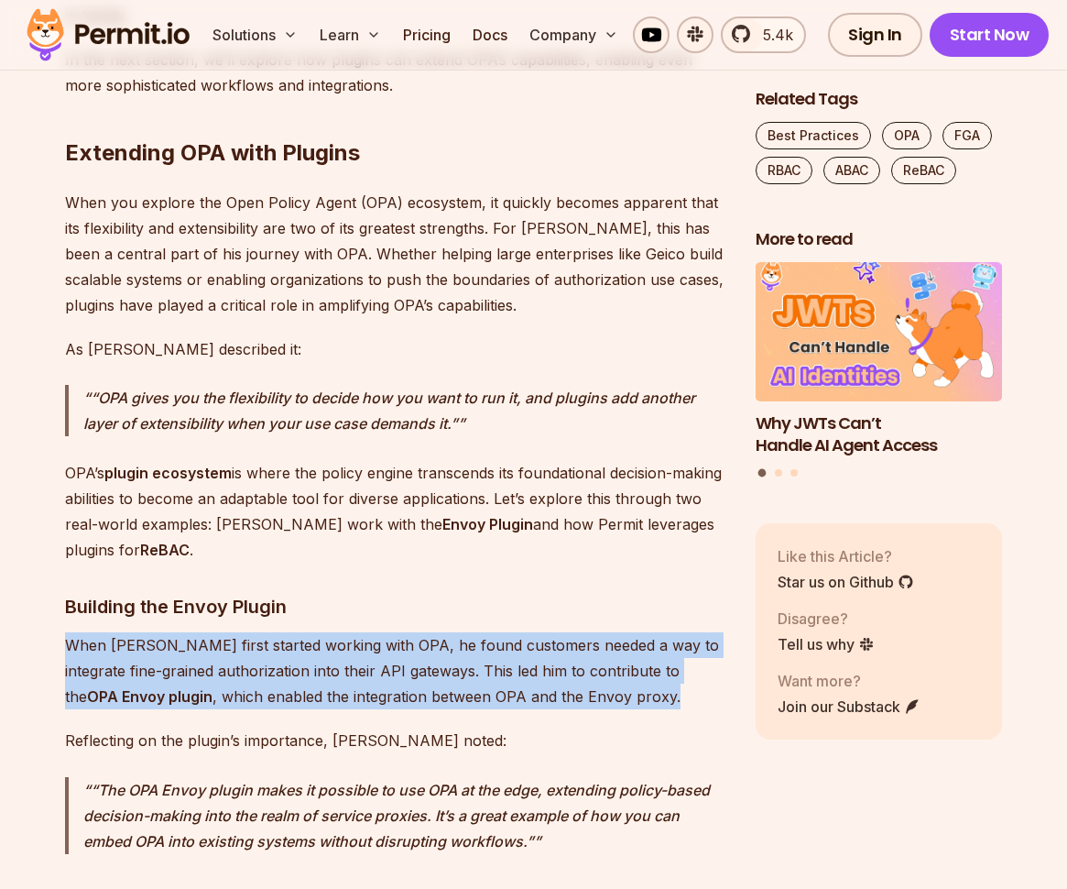
drag, startPoint x: 598, startPoint y: 560, endPoint x: 49, endPoint y: 487, distance: 553.5
click at [246, 632] on p "When Tyler first started working with OPA, he found customers needed a way to i…" at bounding box center [395, 670] width 661 height 77
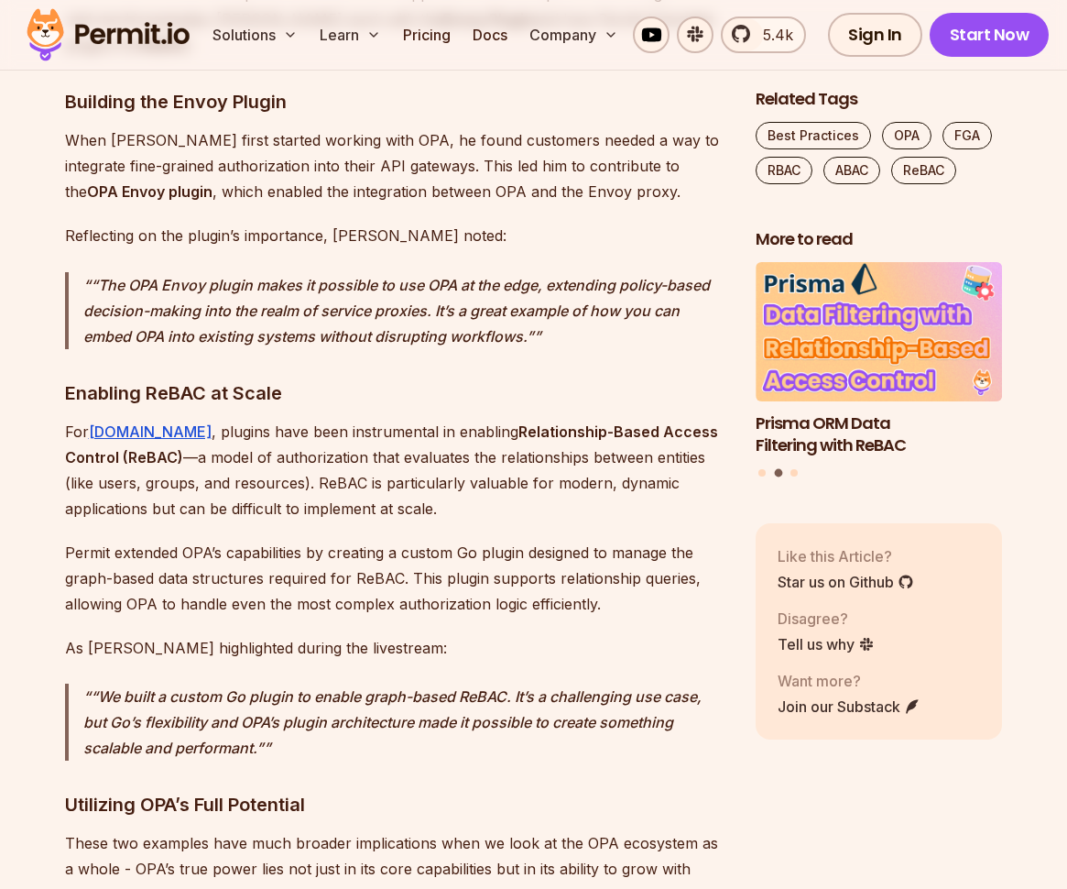
scroll to position [6509, 0]
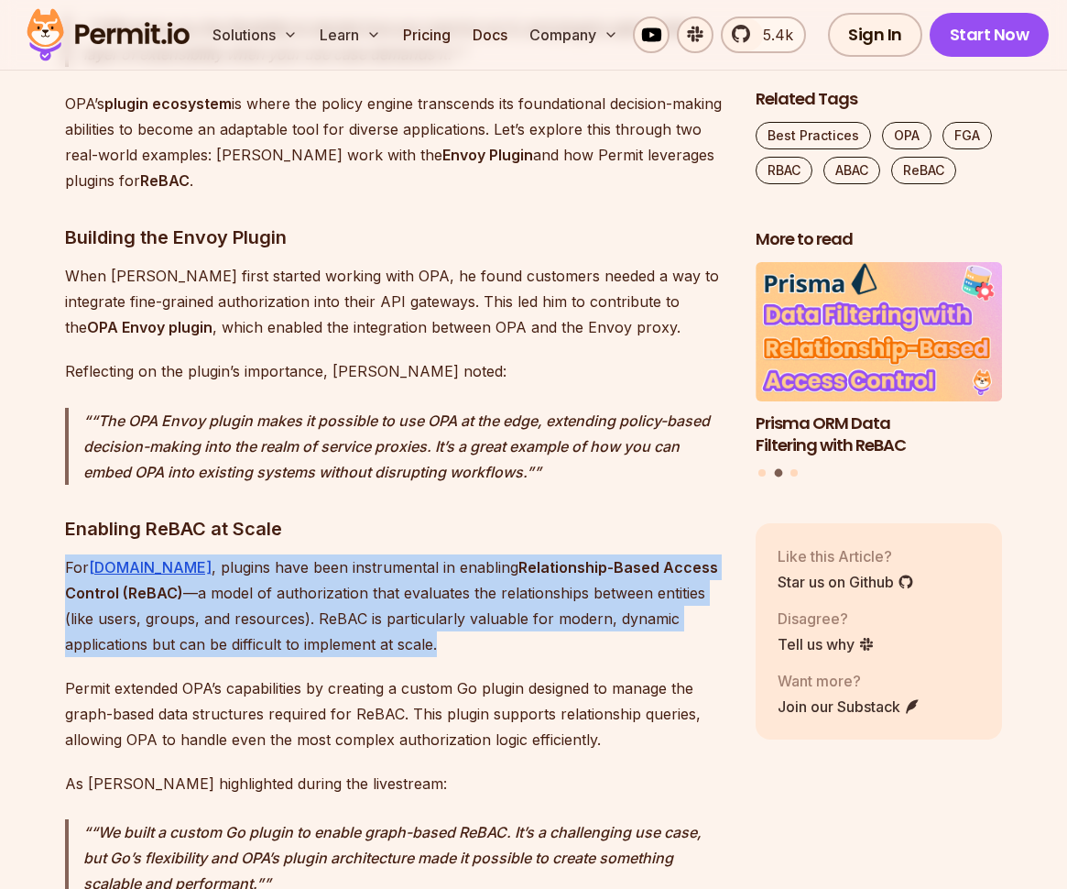
drag, startPoint x: 365, startPoint y: 500, endPoint x: 54, endPoint y: 420, distance: 320.6
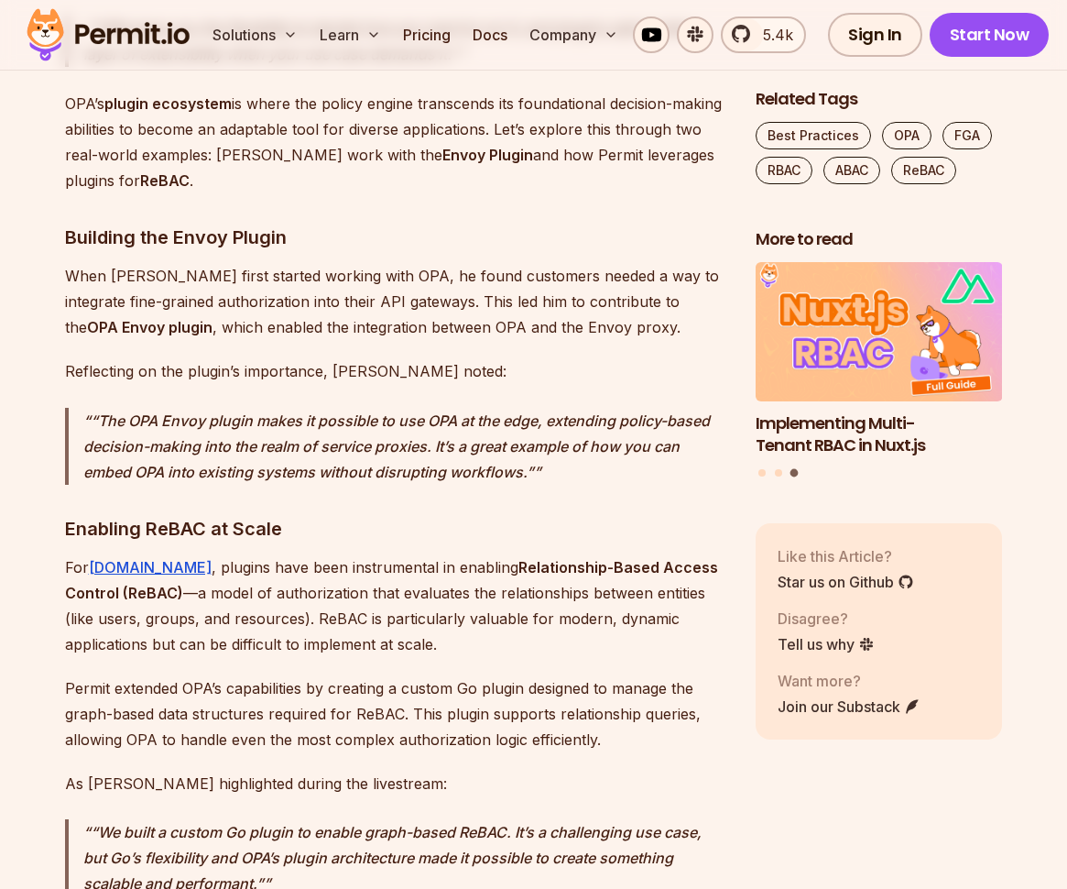
click at [285, 675] on p "Permit extended OPA’s capabilities by creating a custom Go plugin designed to m…" at bounding box center [395, 713] width 661 height 77
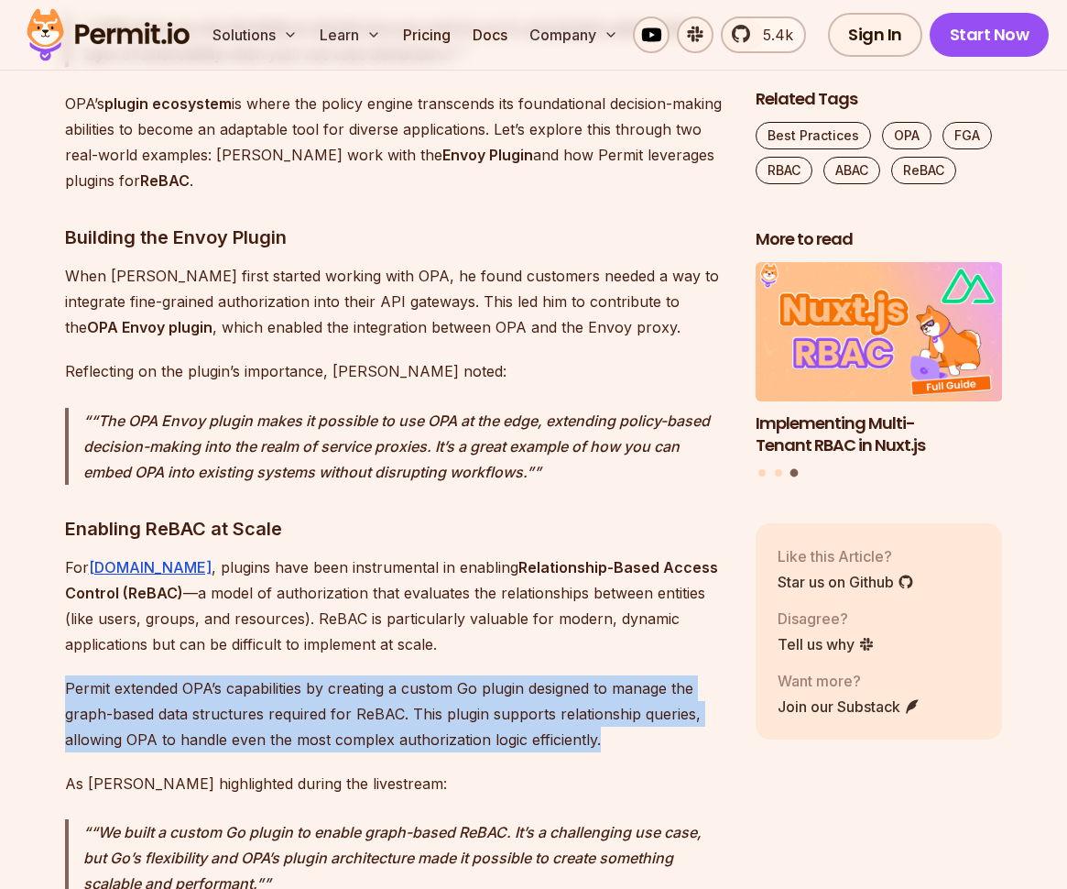
drag, startPoint x: 649, startPoint y: 583, endPoint x: 71, endPoint y: 519, distance: 582.4
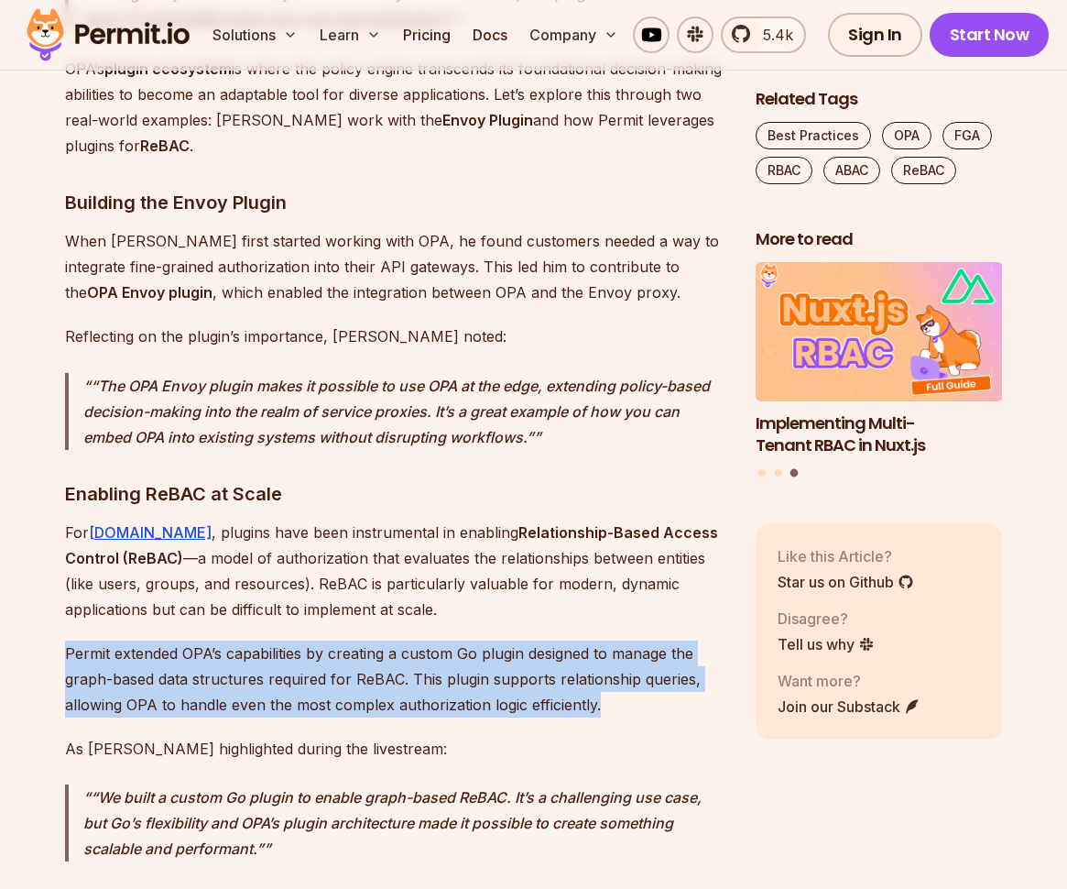
scroll to position [6440, 0]
